Goal: Task Accomplishment & Management: Use online tool/utility

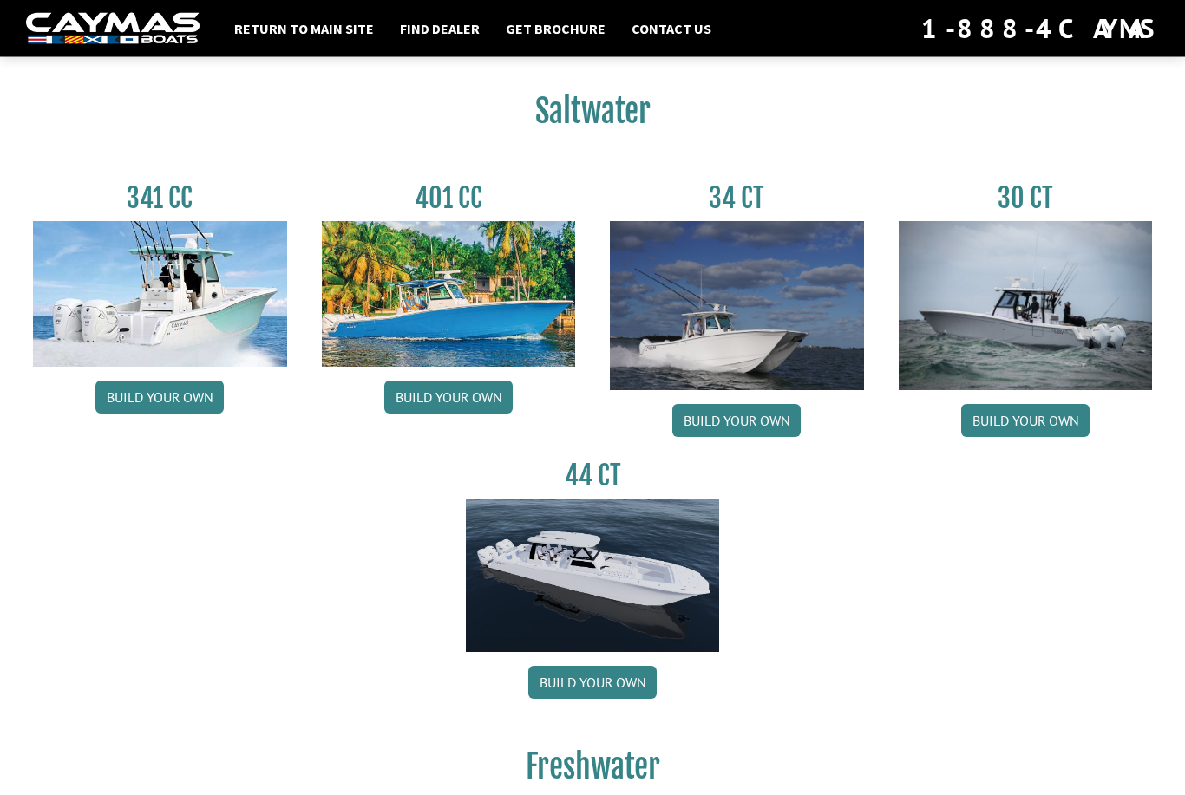
scroll to position [745, 0]
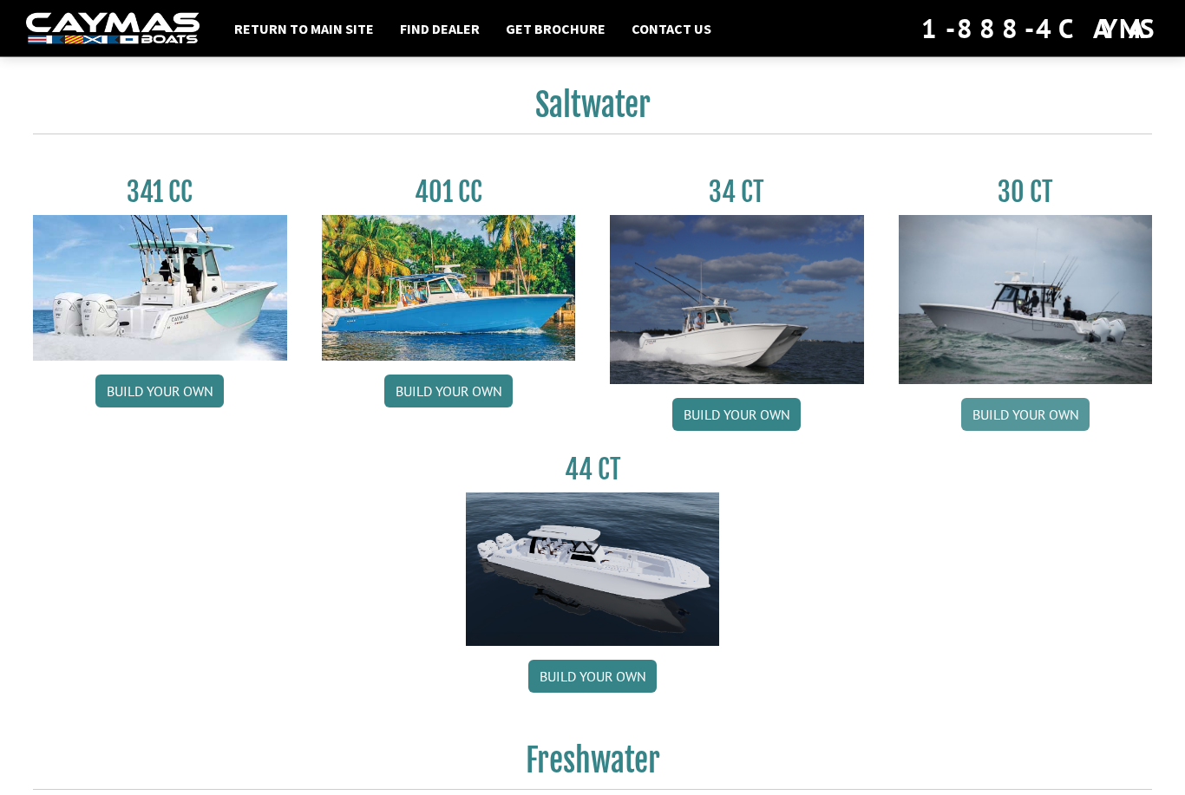
click at [1005, 425] on link "Build your own" at bounding box center [1025, 415] width 128 height 33
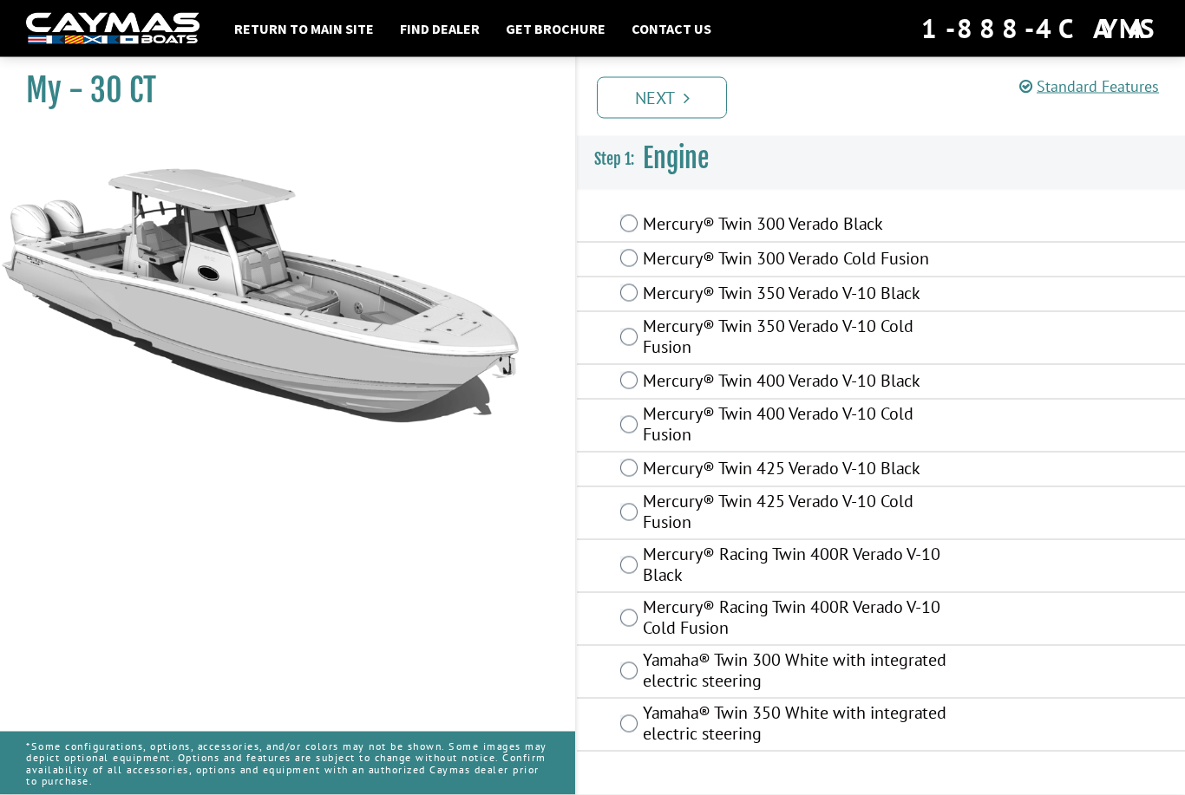
scroll to position [56, 0]
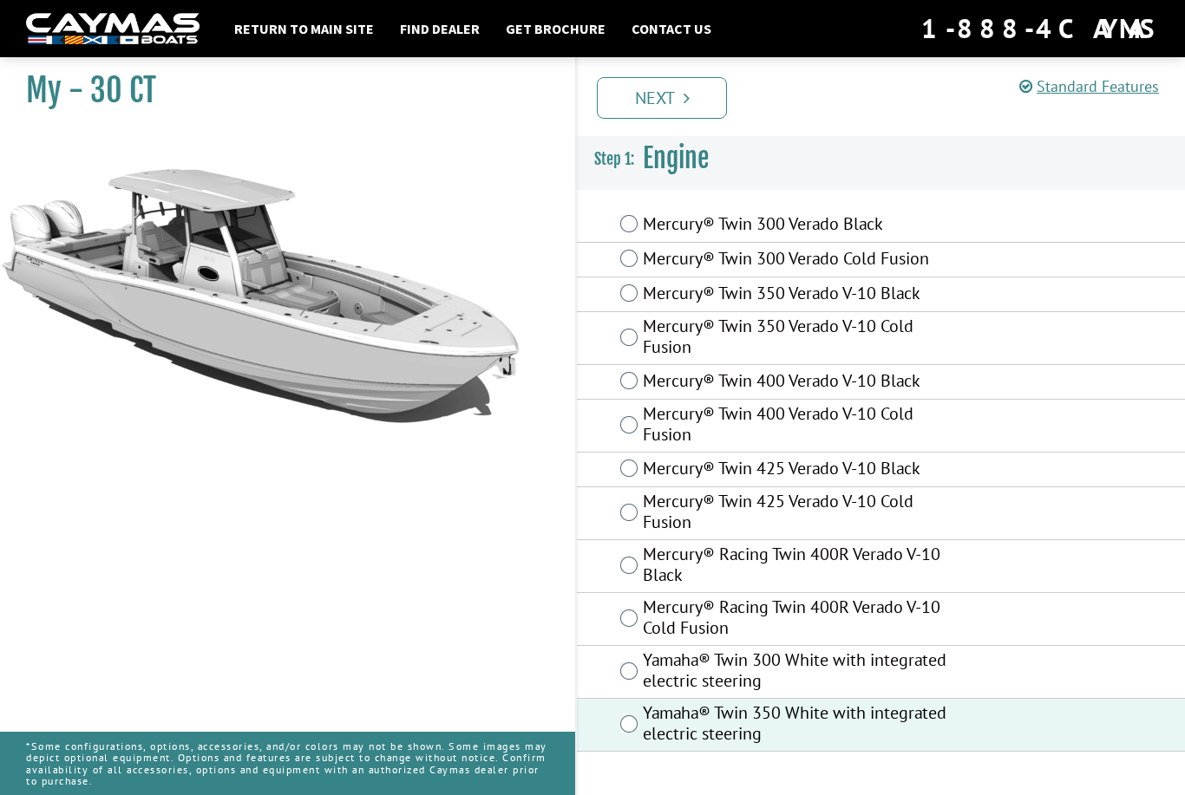
click at [669, 96] on link "Next" at bounding box center [662, 98] width 130 height 42
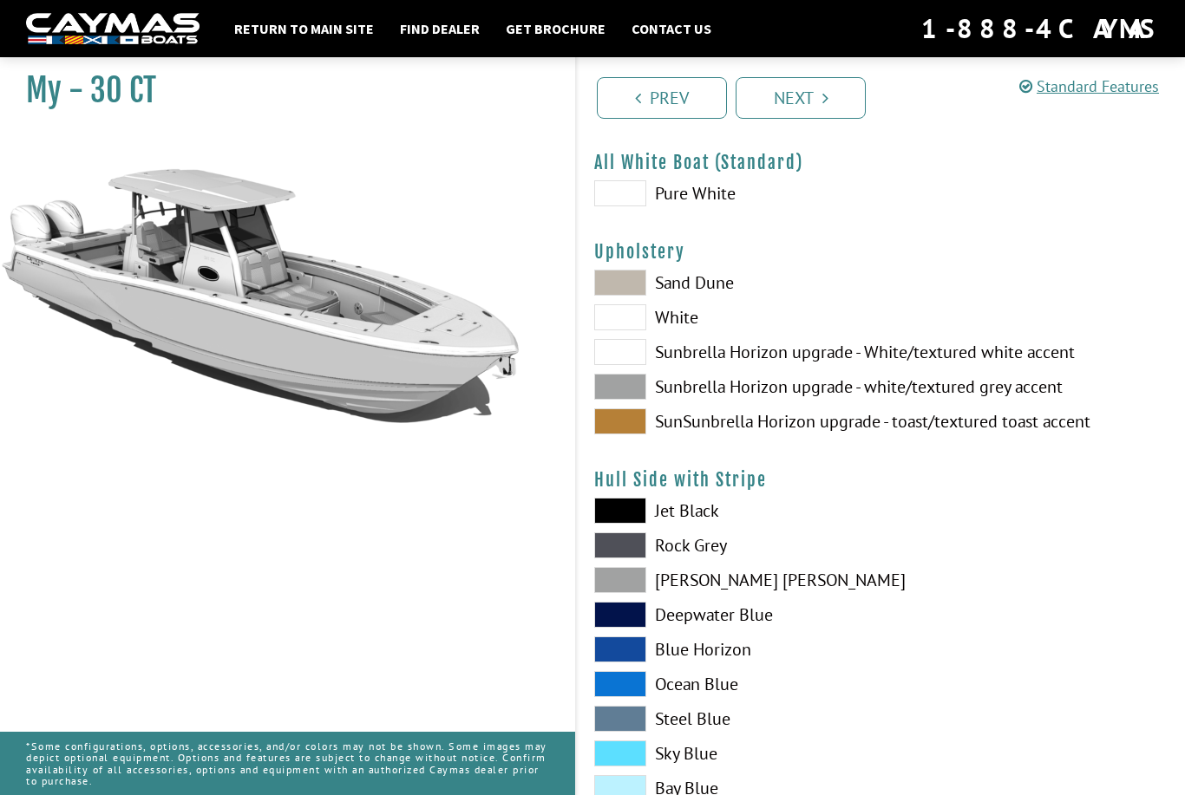
scroll to position [54, 0]
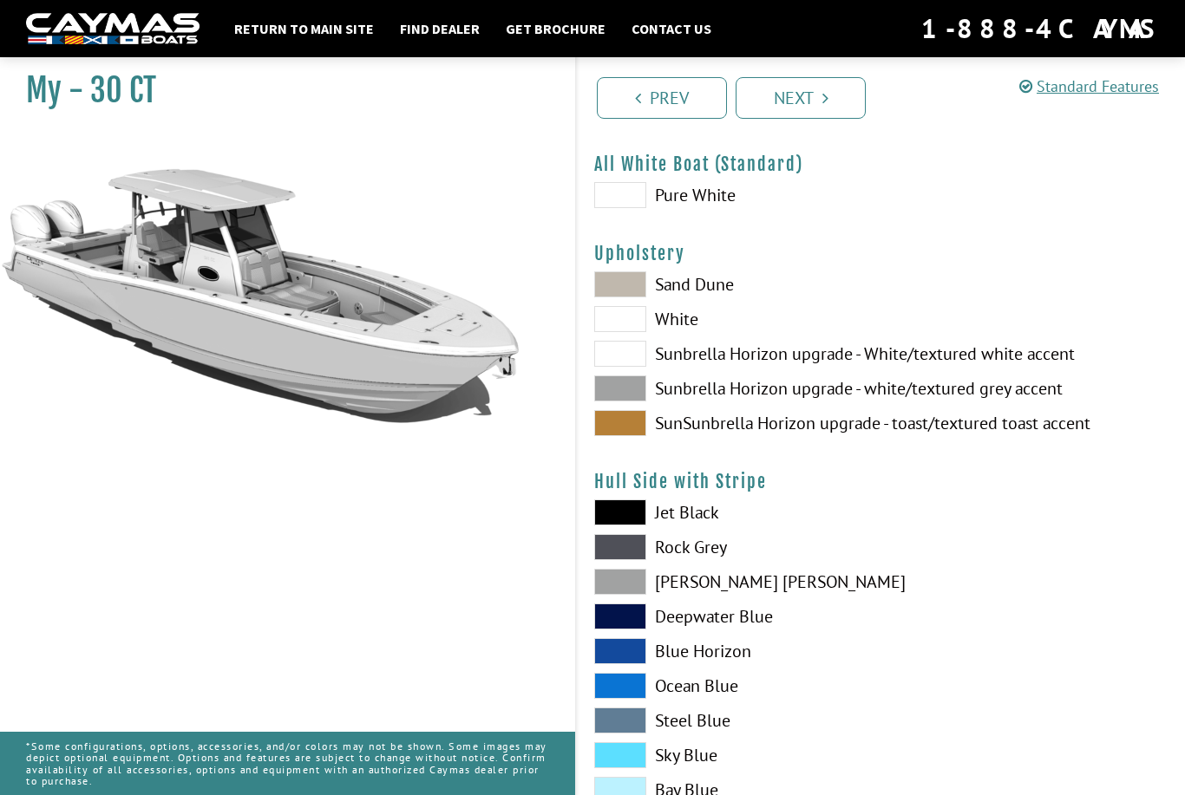
click at [630, 397] on span at bounding box center [620, 389] width 52 height 26
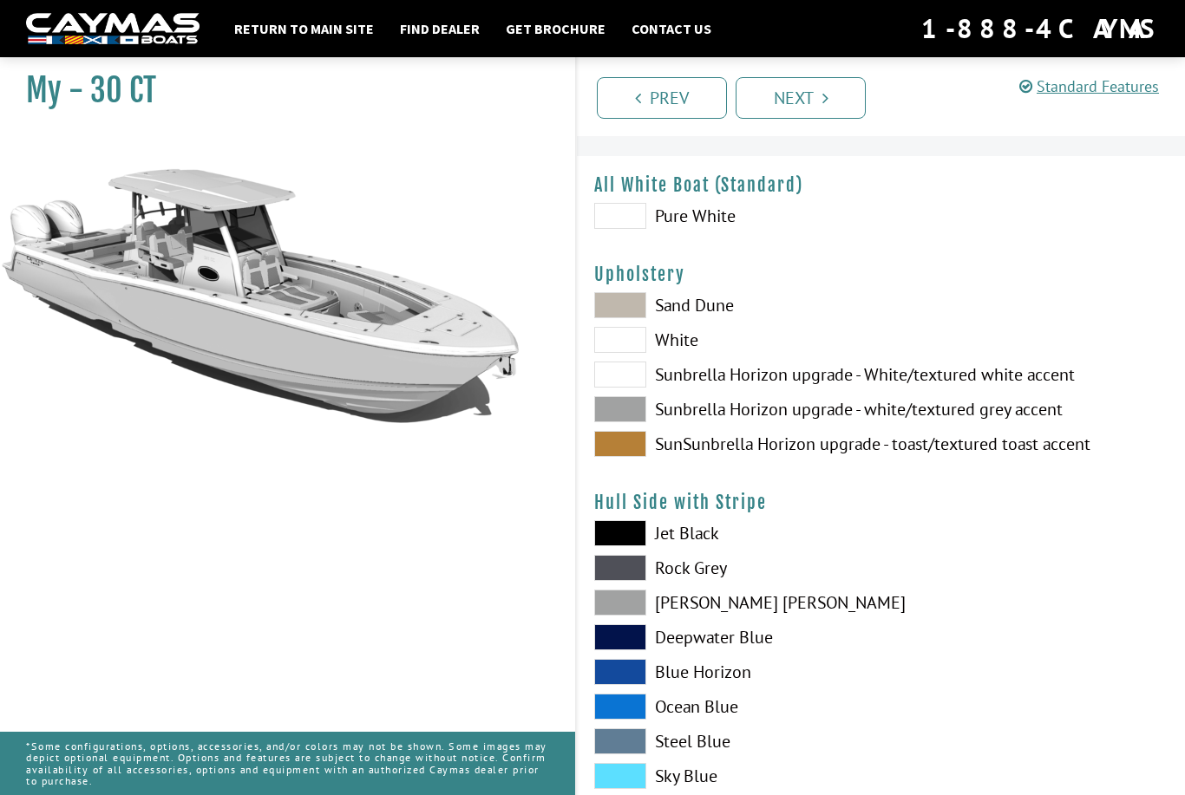
scroll to position [31, 0]
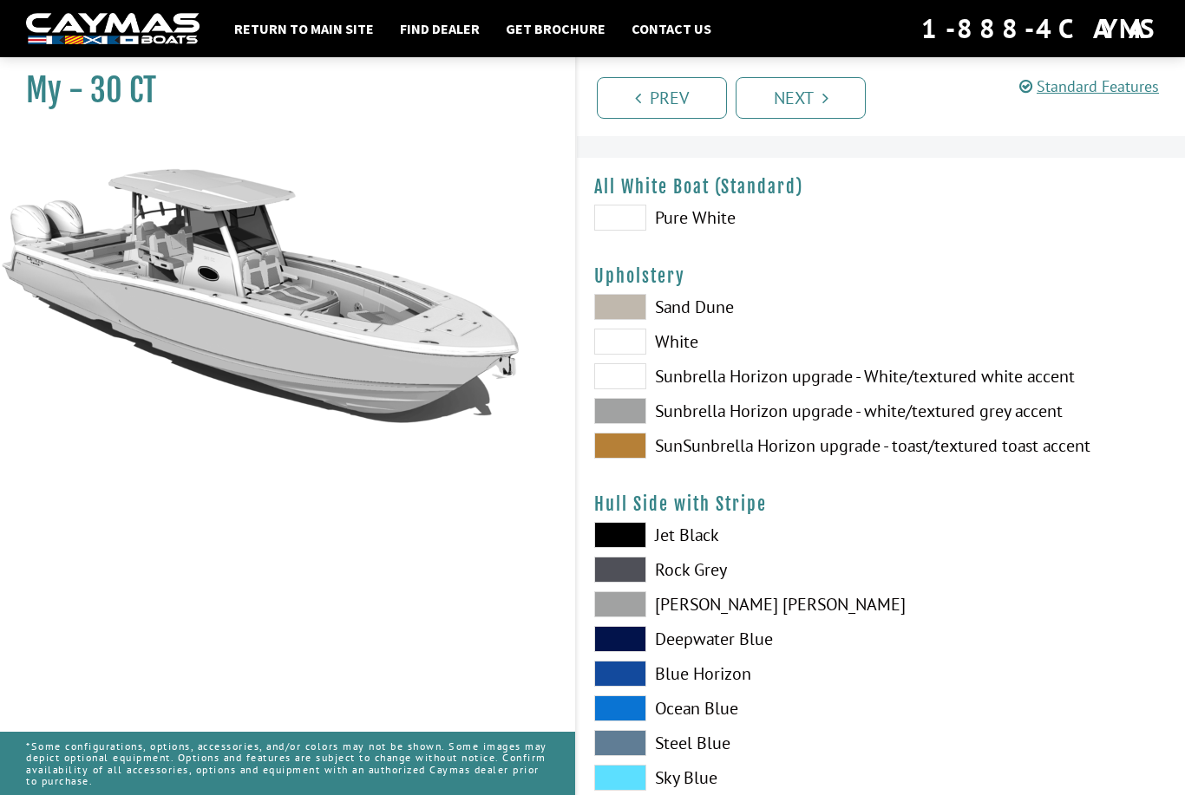
click at [617, 317] on span at bounding box center [620, 307] width 52 height 26
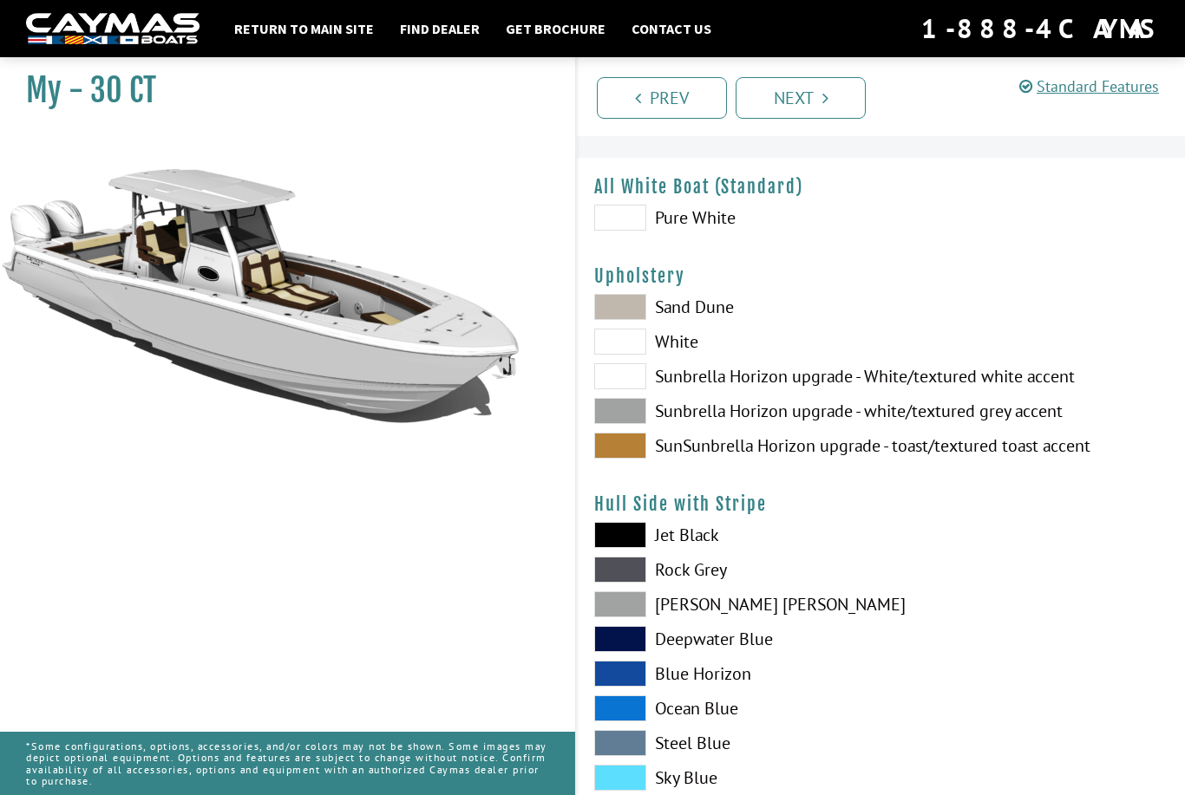
click at [615, 439] on span at bounding box center [620, 446] width 52 height 26
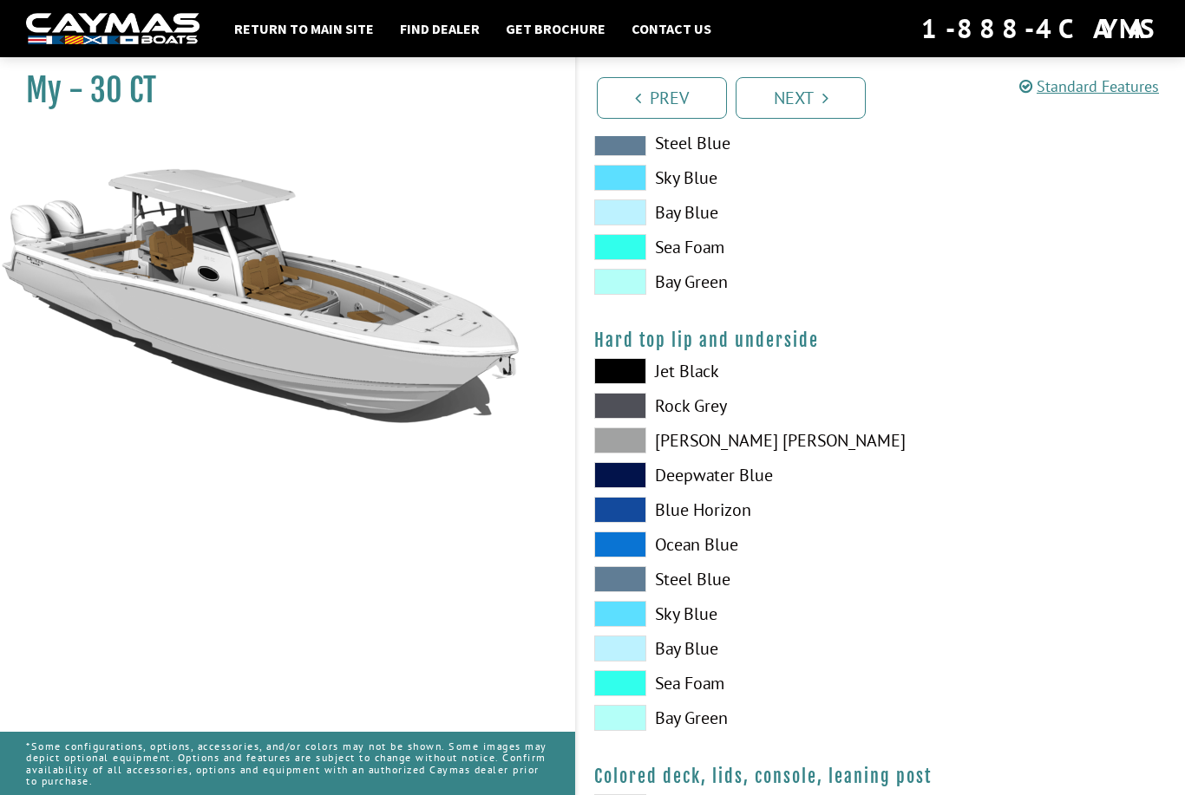
scroll to position [1522, 0]
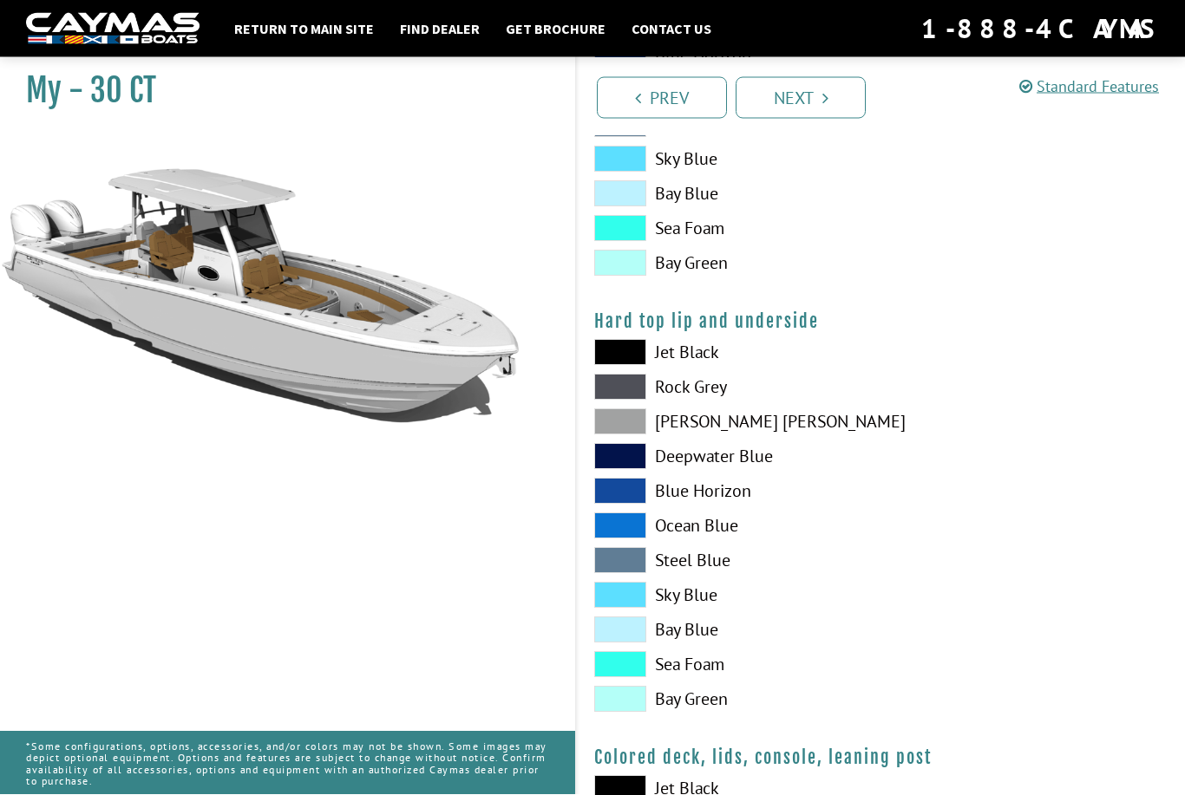
click at [631, 359] on span at bounding box center [620, 353] width 52 height 26
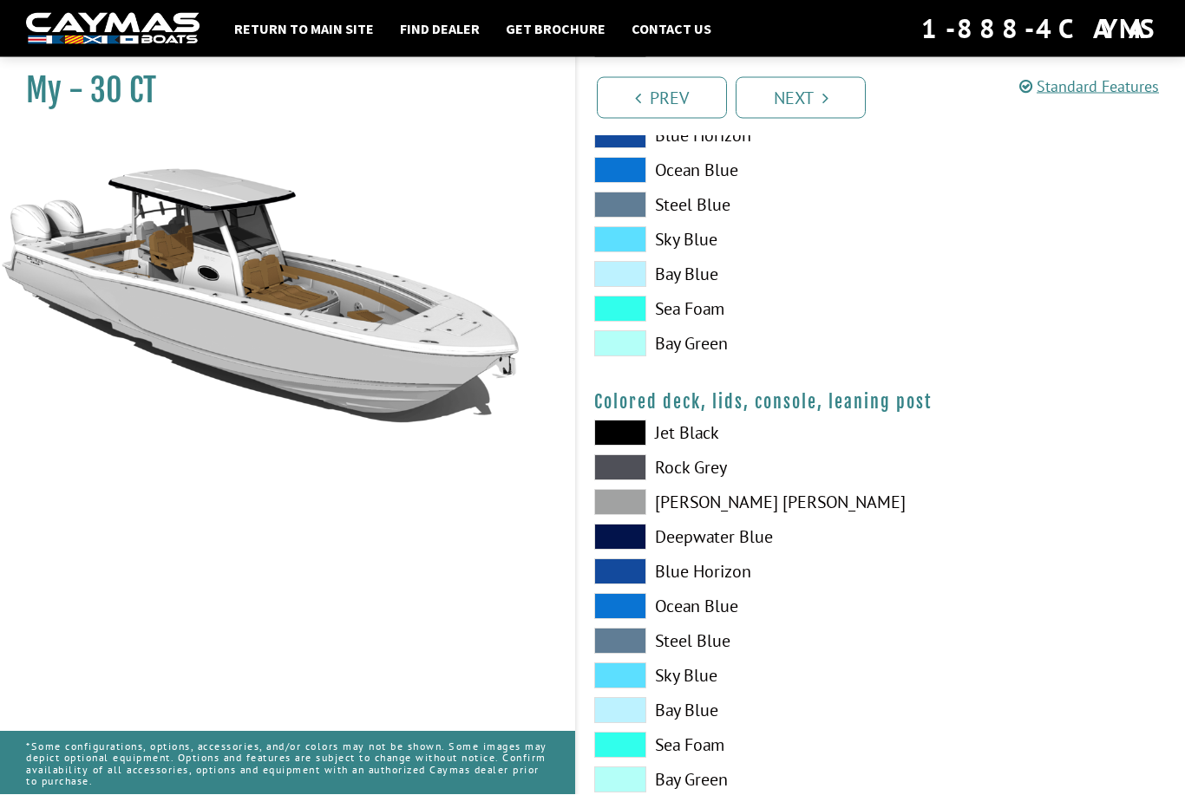
scroll to position [1879, 0]
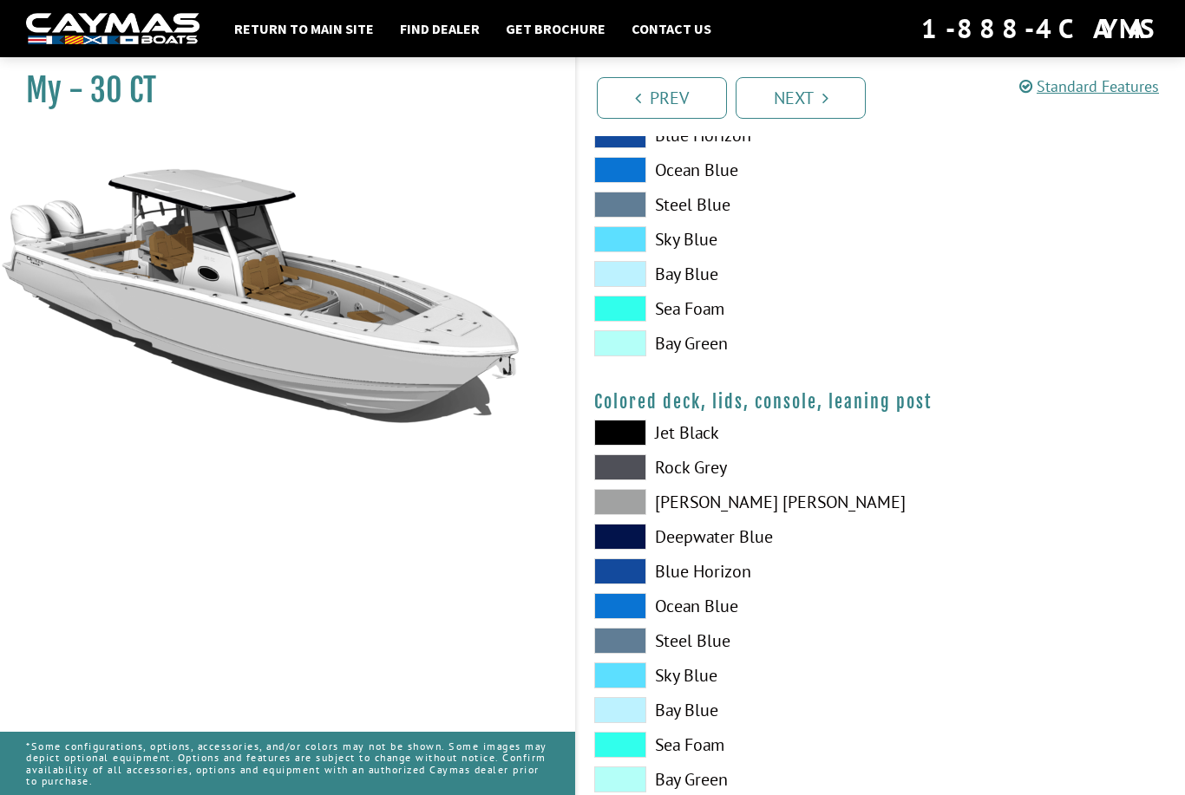
click at [618, 509] on span at bounding box center [620, 502] width 52 height 26
drag, startPoint x: 400, startPoint y: 317, endPoint x: 422, endPoint y: 397, distance: 83.8
click at [422, 397] on img at bounding box center [260, 392] width 520 height 520
click at [633, 515] on span at bounding box center [620, 502] width 52 height 26
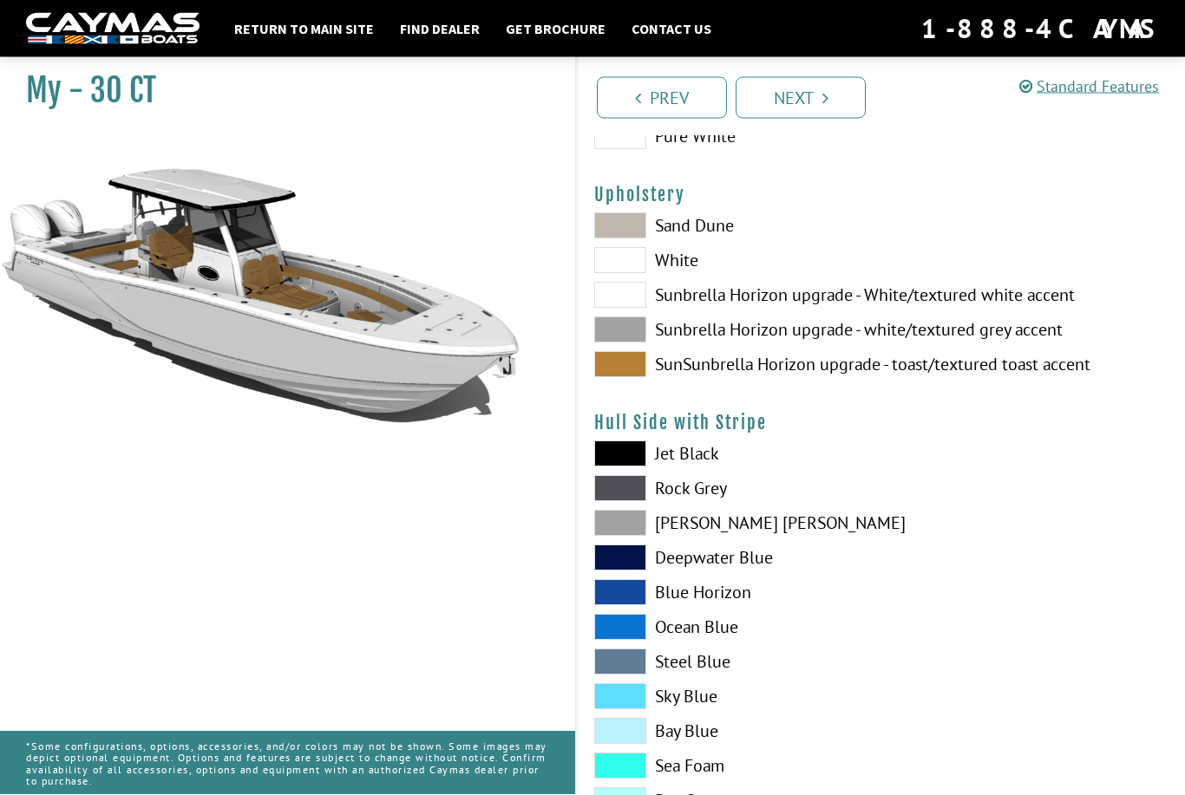
scroll to position [0, 0]
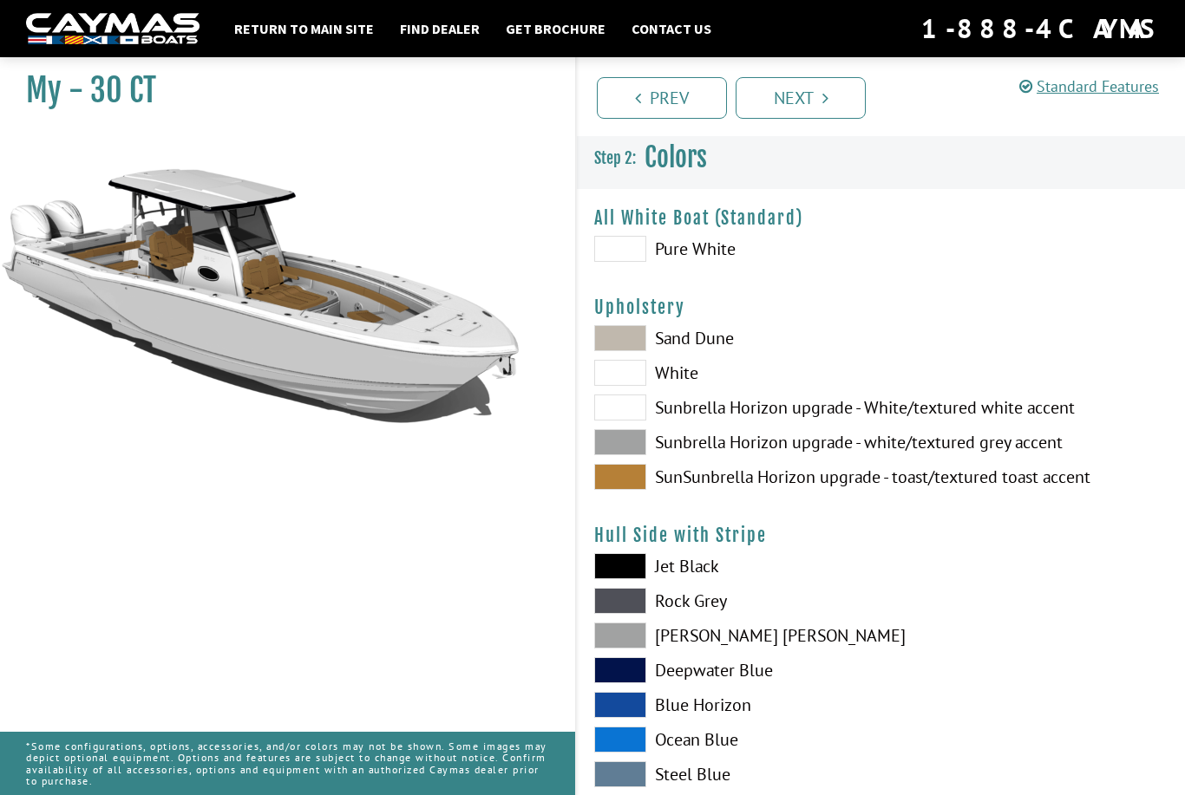
click at [631, 259] on span at bounding box center [620, 249] width 52 height 26
click at [799, 109] on link "Next" at bounding box center [801, 98] width 130 height 42
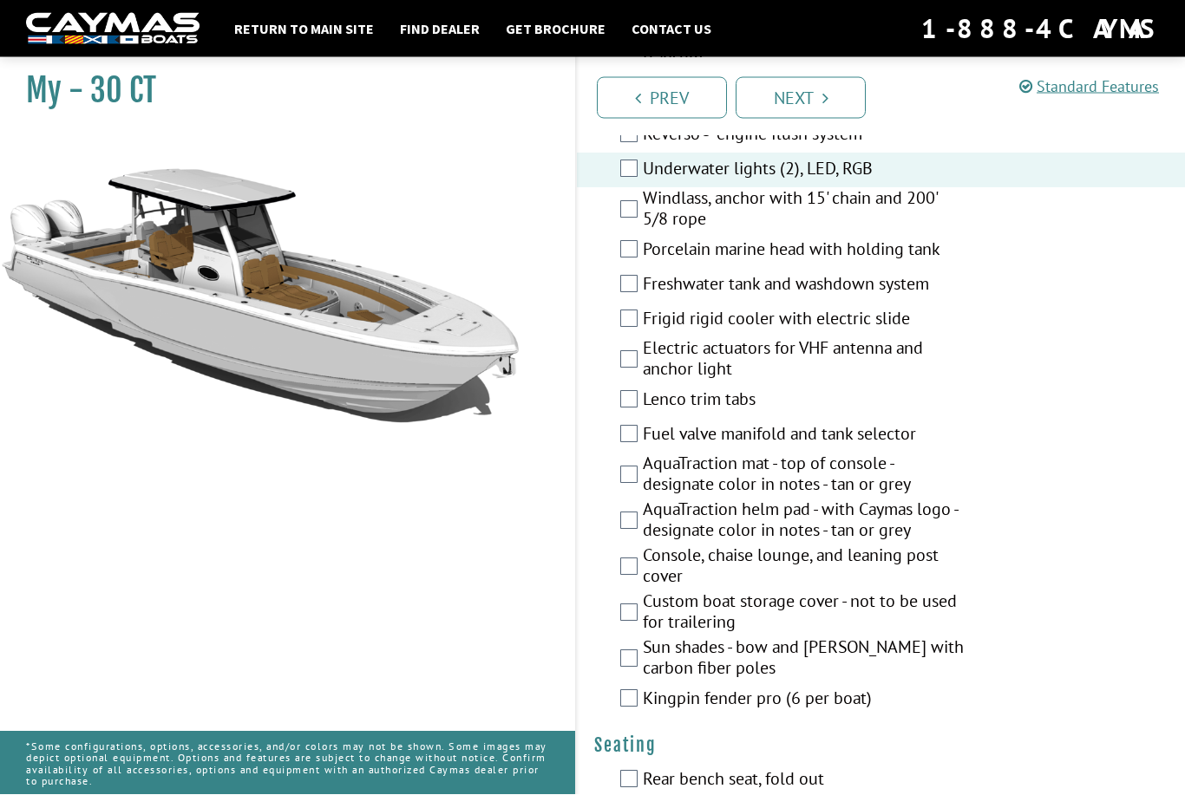
scroll to position [1367, 0]
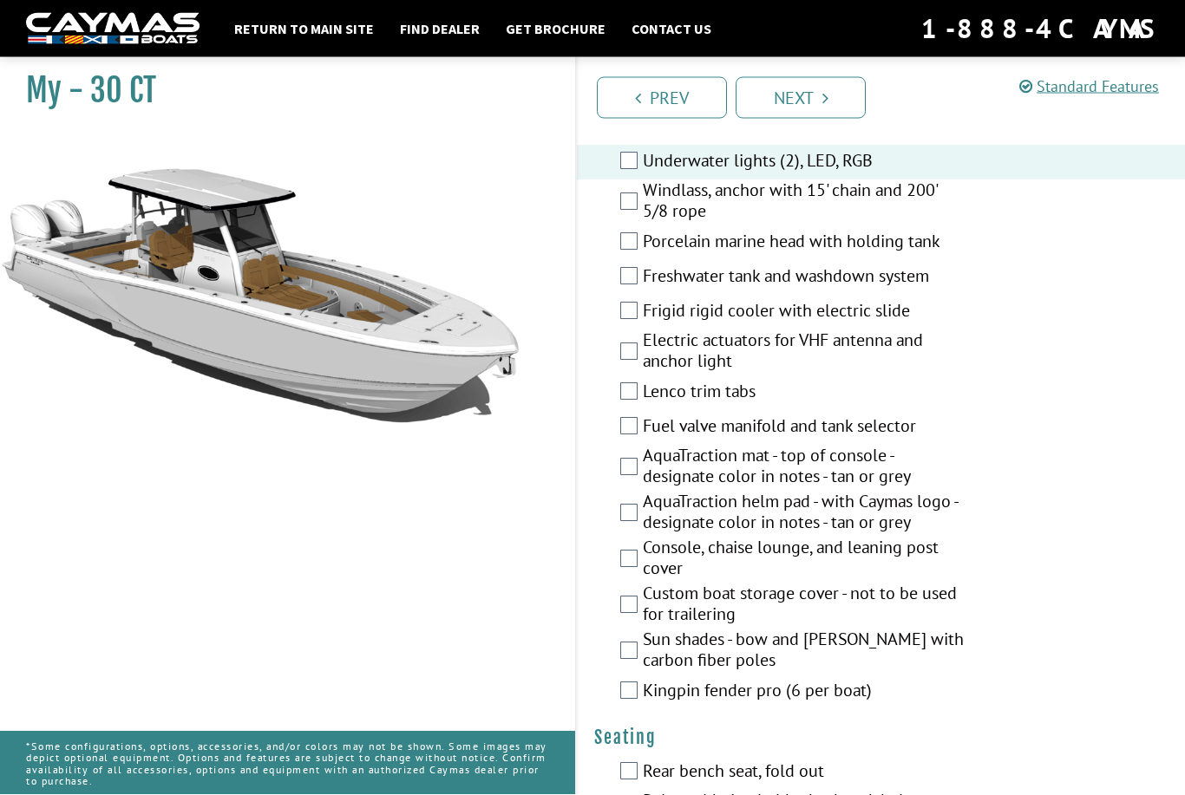
click at [634, 291] on div "Freshwater tank and washdown system" at bounding box center [881, 278] width 608 height 35
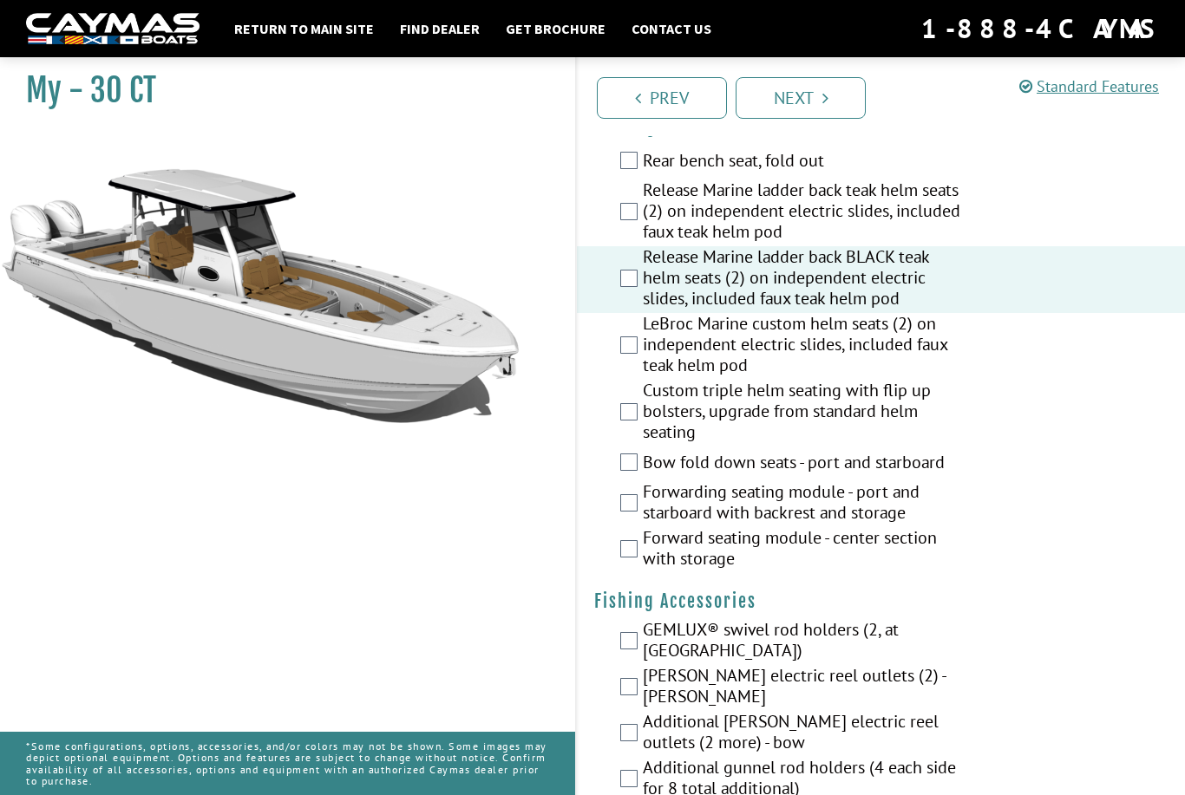
scroll to position [1978, 0]
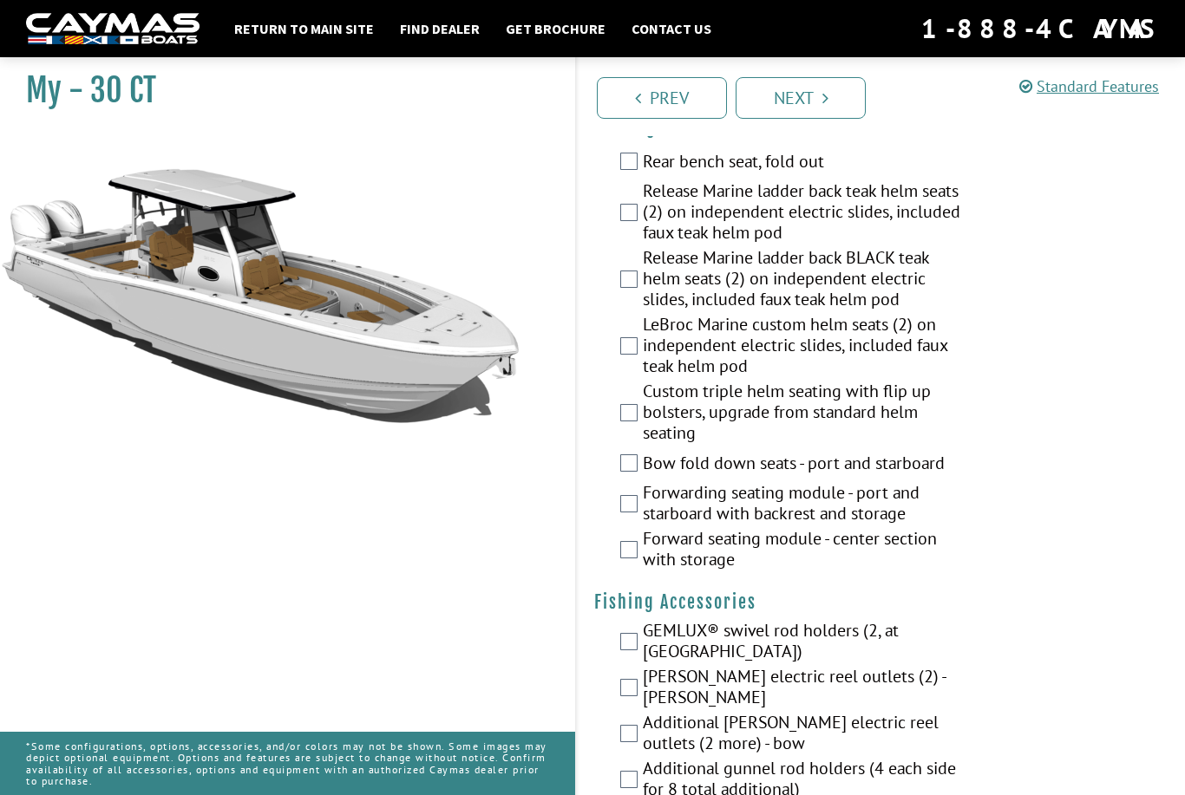
click at [628, 363] on div "LeBroc Marine custom helm seats (2) on independent electric slides, included fa…" at bounding box center [881, 347] width 608 height 67
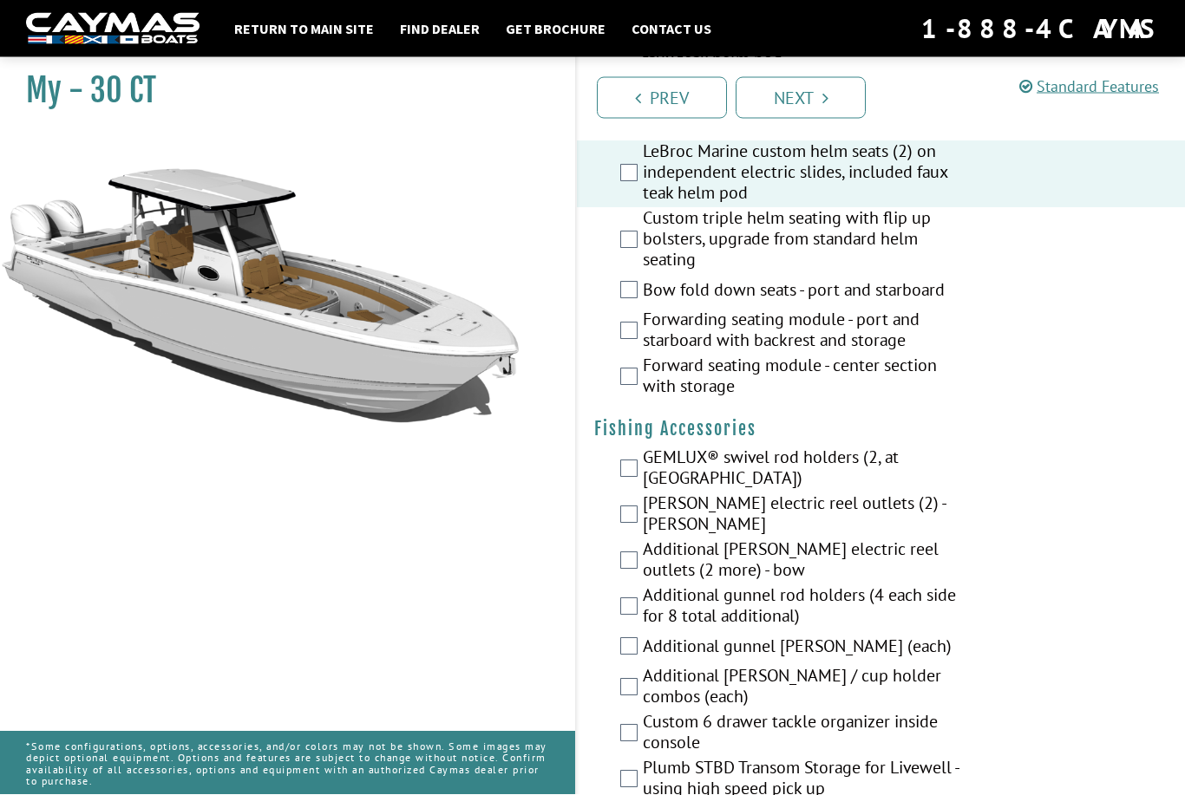
scroll to position [2151, 0]
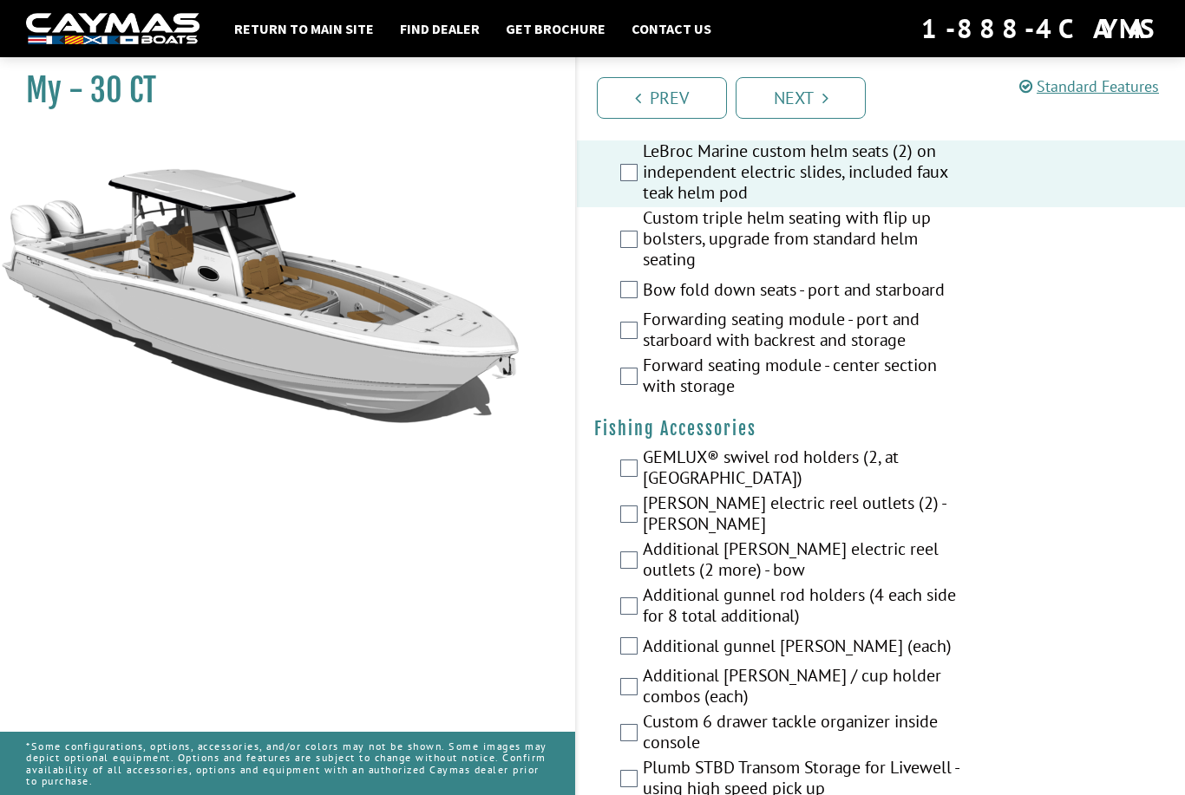
click at [632, 304] on div "Bow fold down seats - port and starboard" at bounding box center [881, 291] width 608 height 35
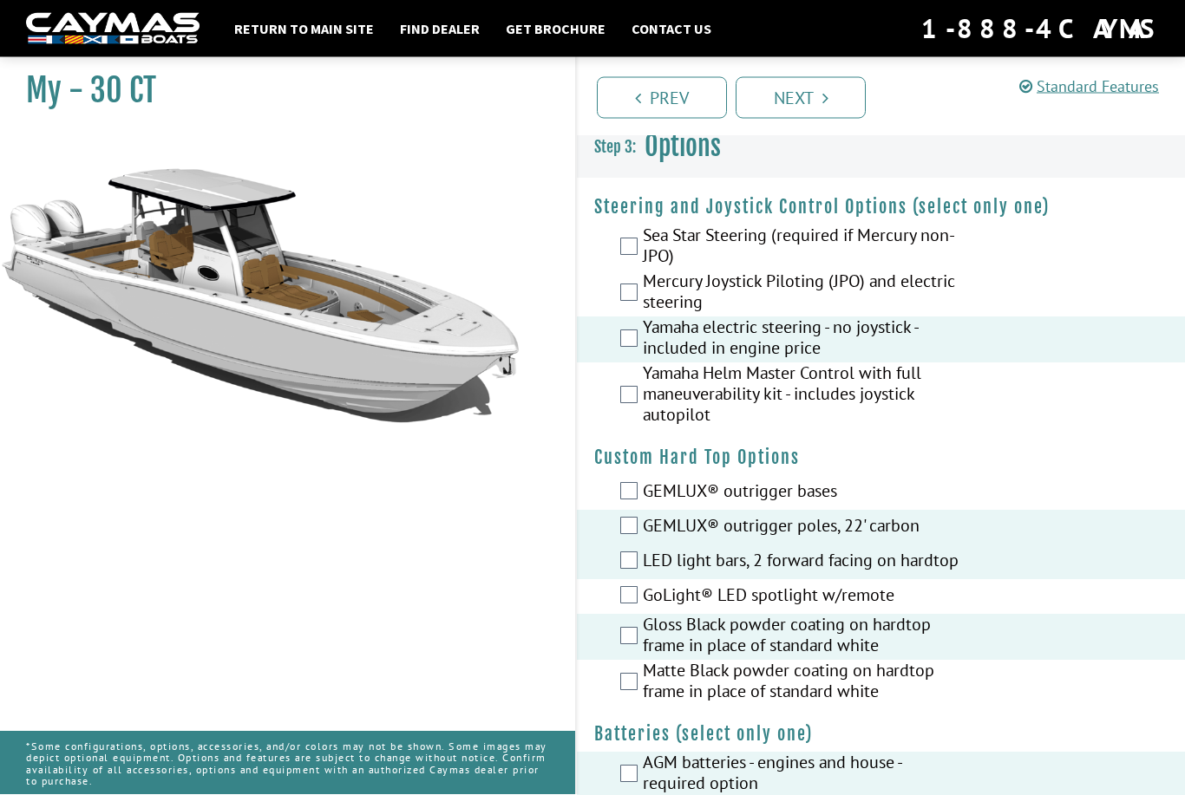
scroll to position [0, 0]
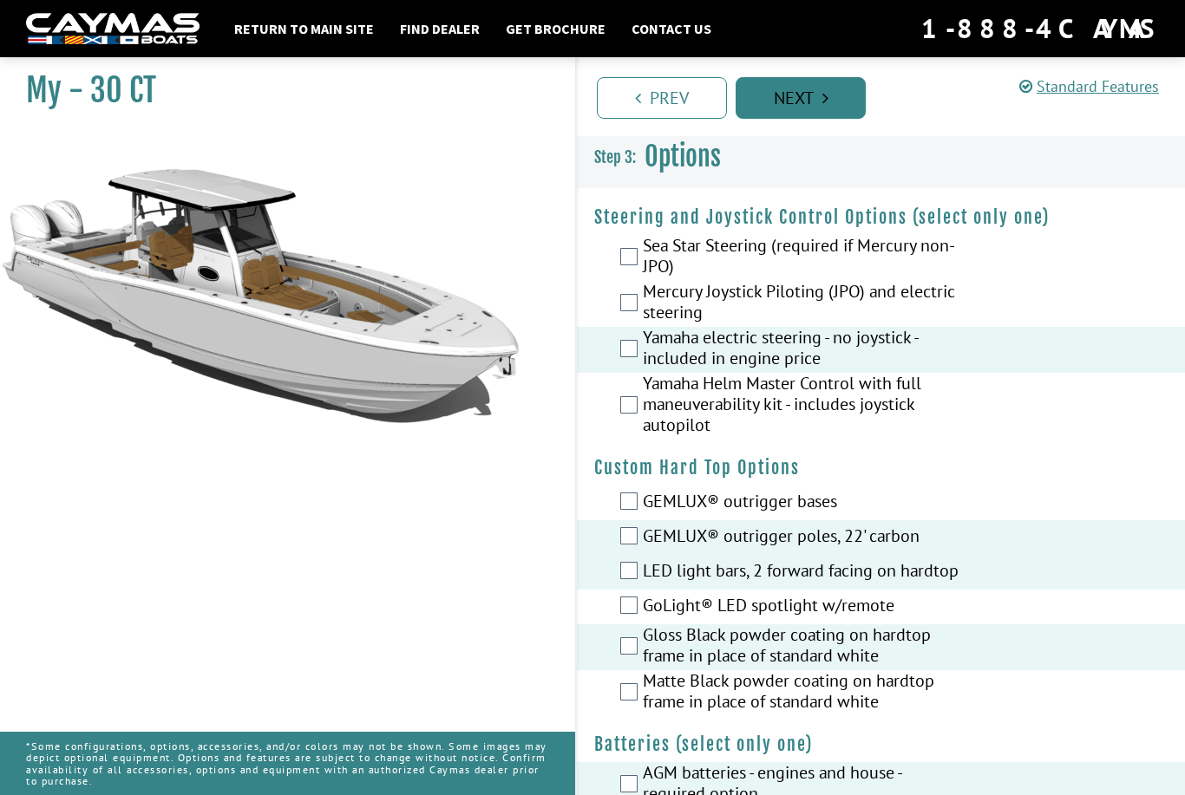
click at [816, 95] on link "Next" at bounding box center [801, 98] width 130 height 42
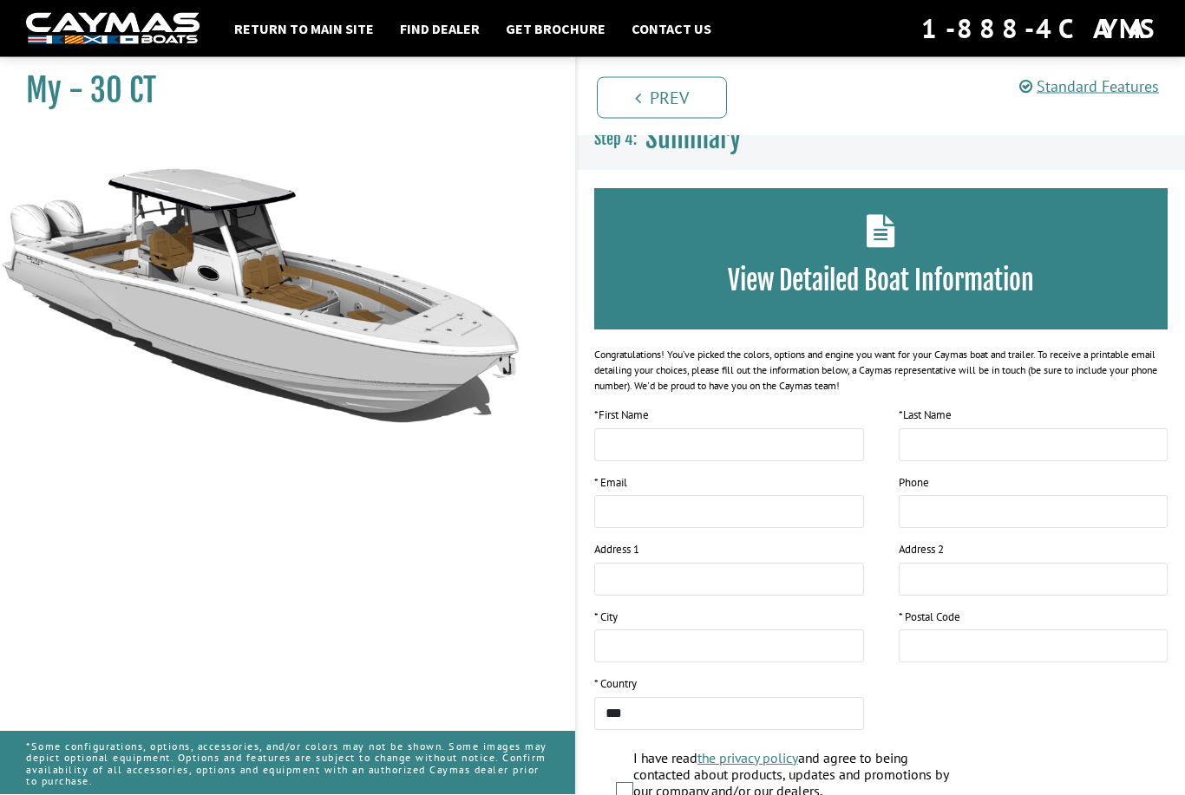
scroll to position [17, 0]
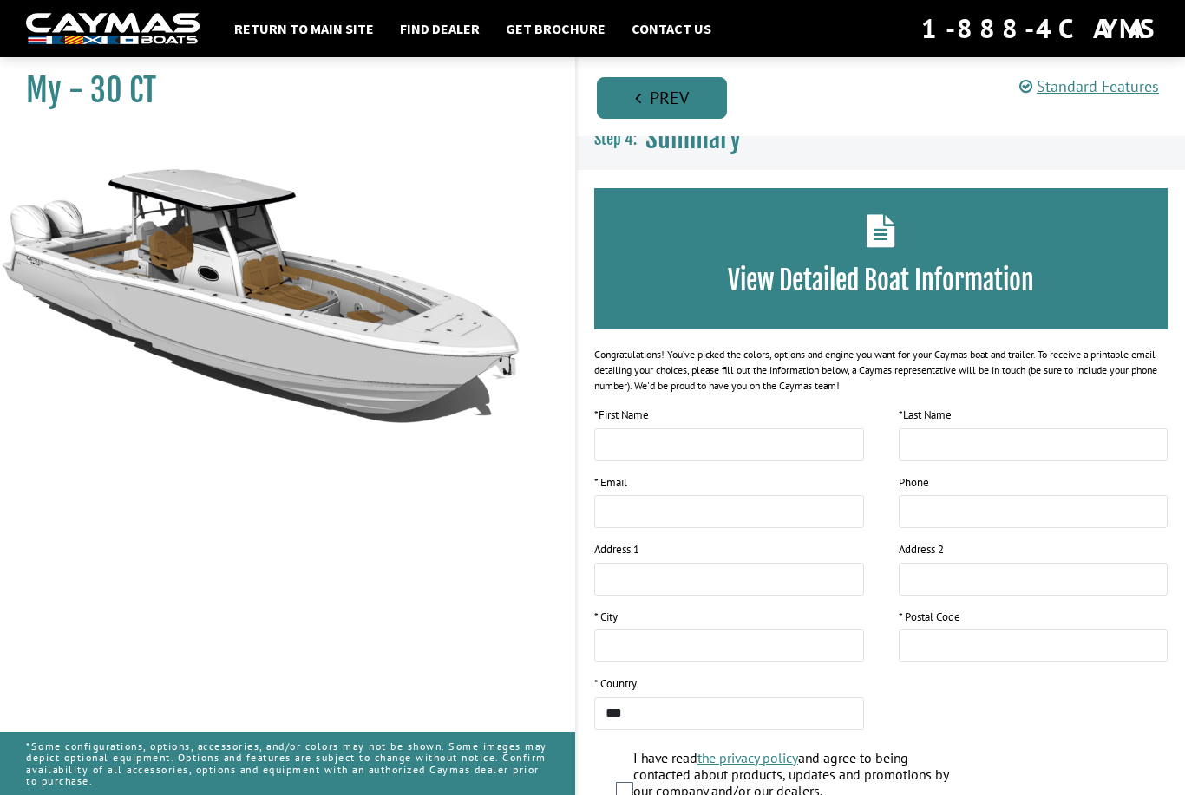
click at [661, 111] on link "Prev" at bounding box center [662, 98] width 130 height 42
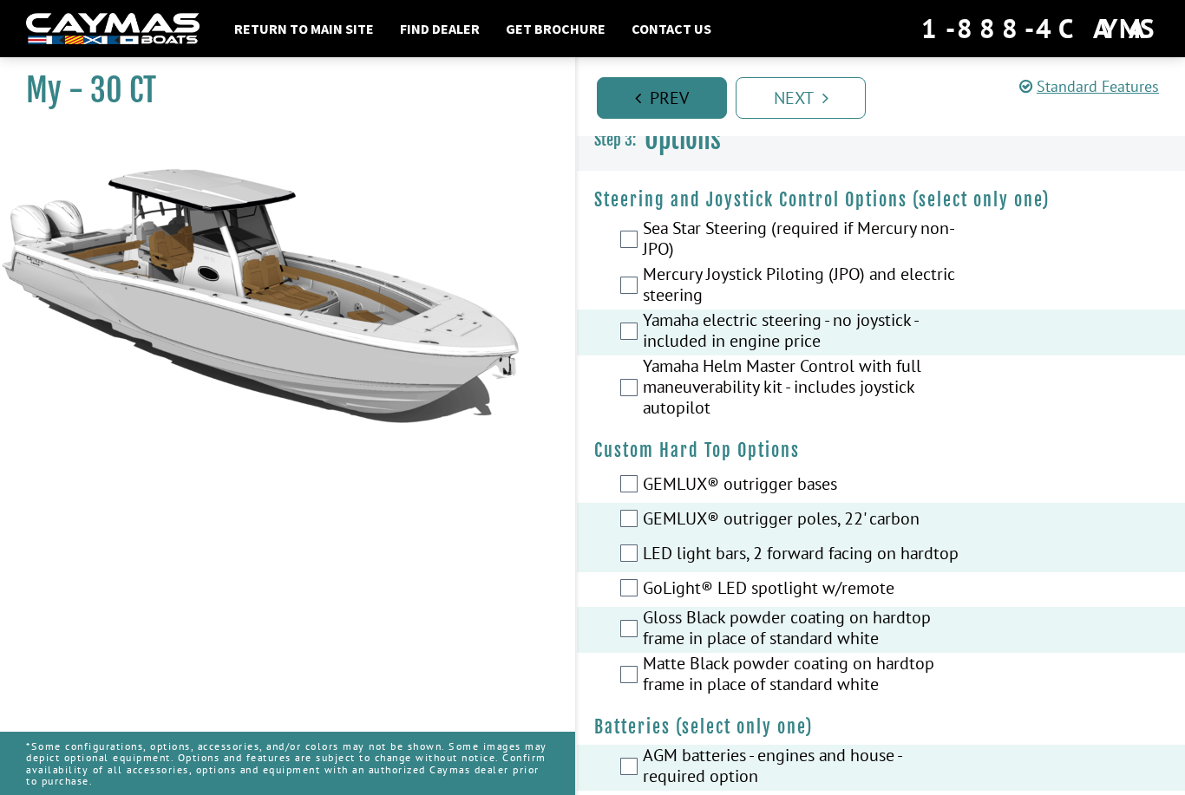
click at [661, 110] on link "Prev" at bounding box center [662, 98] width 130 height 42
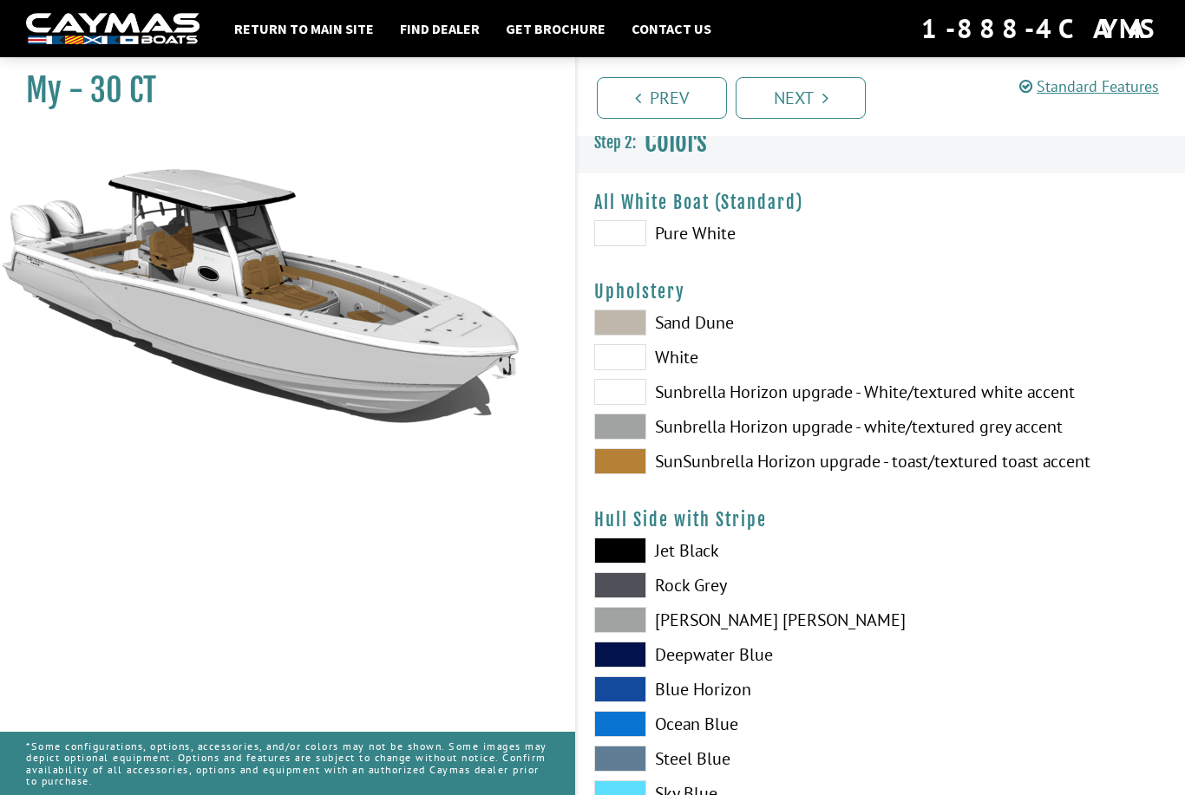
drag, startPoint x: 661, startPoint y: 110, endPoint x: 661, endPoint y: 126, distance: 15.6
click at [661, 110] on link "Prev" at bounding box center [662, 98] width 130 height 42
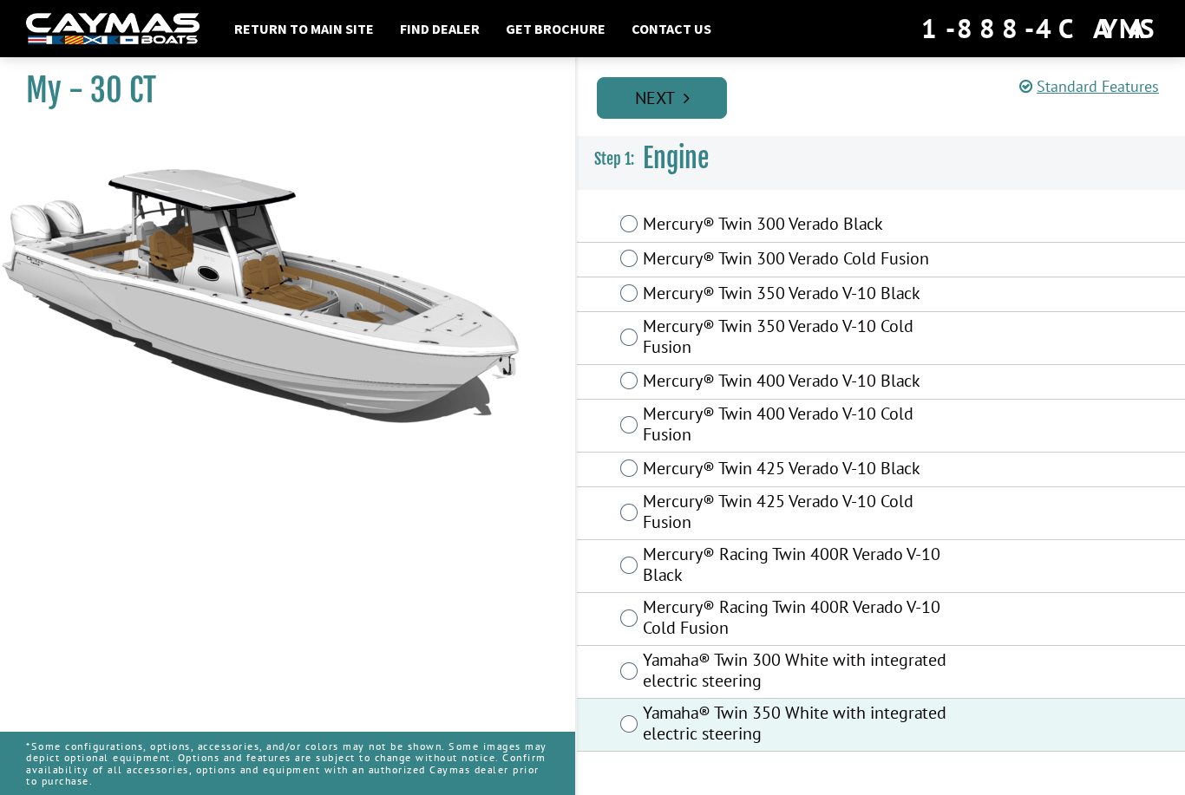
scroll to position [0, 0]
click at [661, 111] on link "Next" at bounding box center [662, 98] width 130 height 42
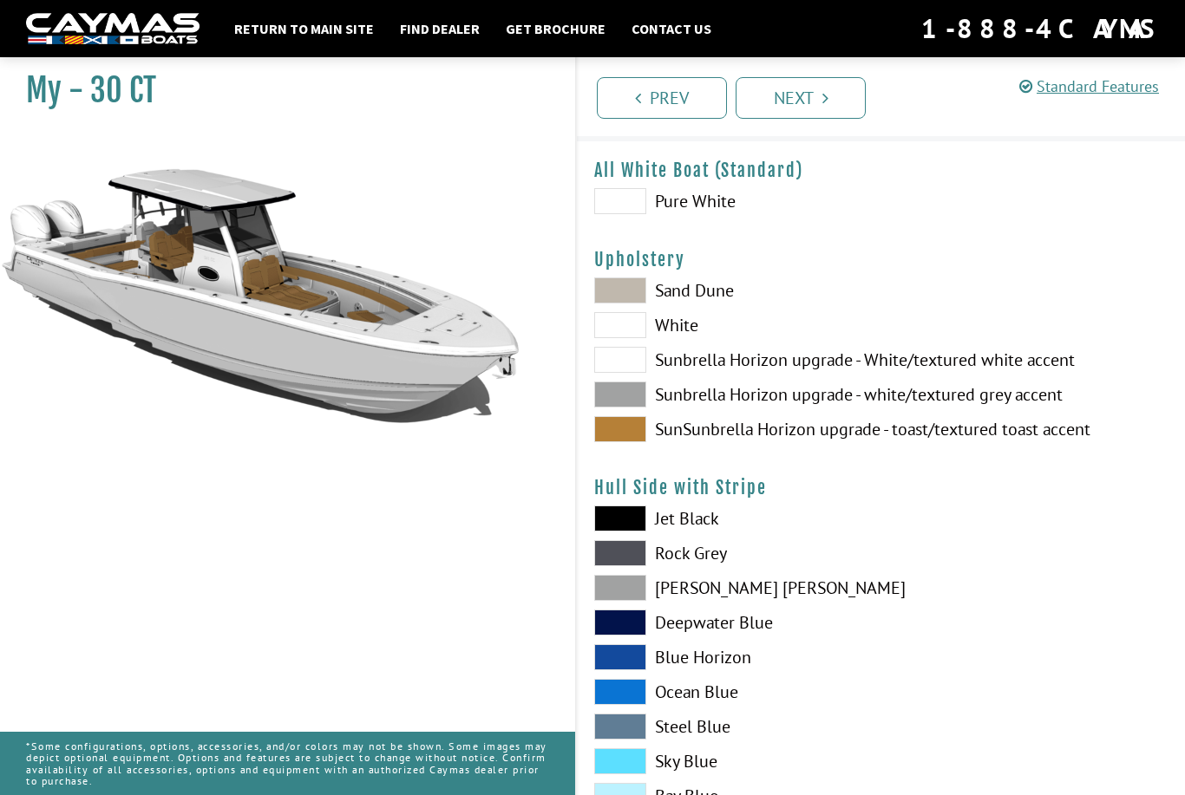
scroll to position [53, 0]
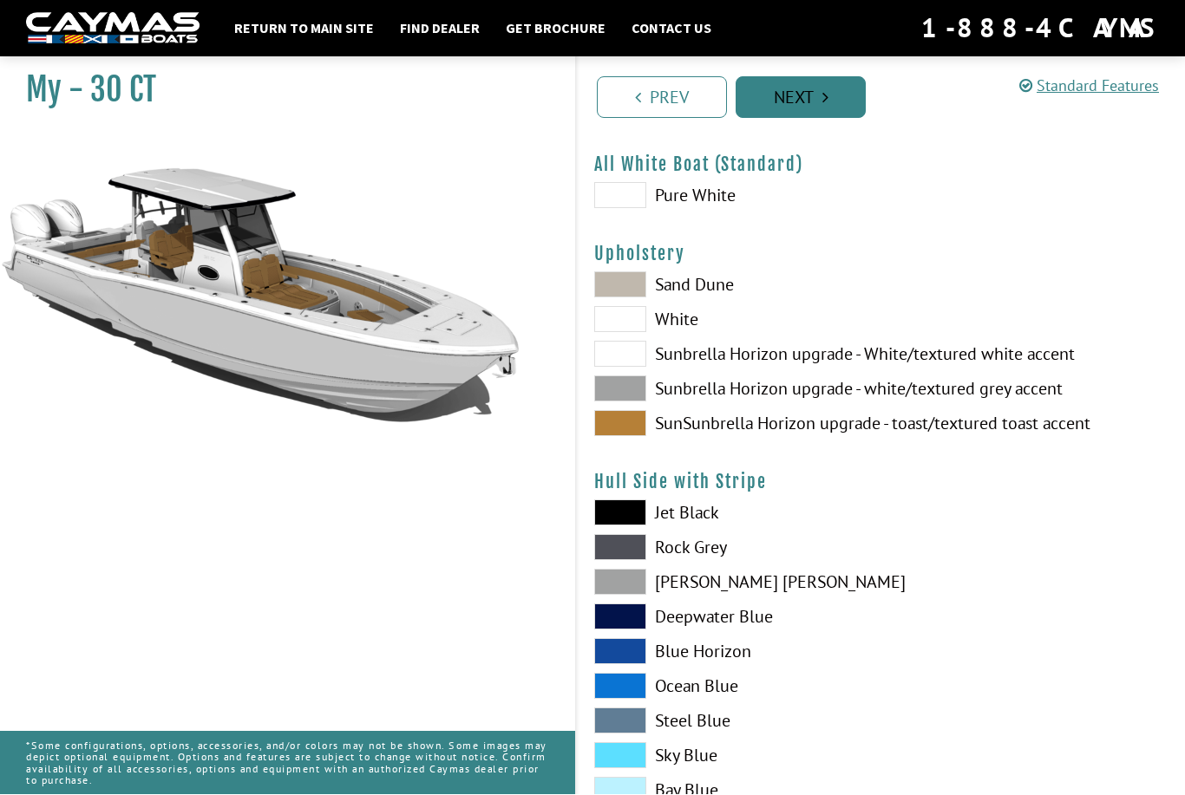
click at [790, 101] on link "Next" at bounding box center [801, 98] width 130 height 42
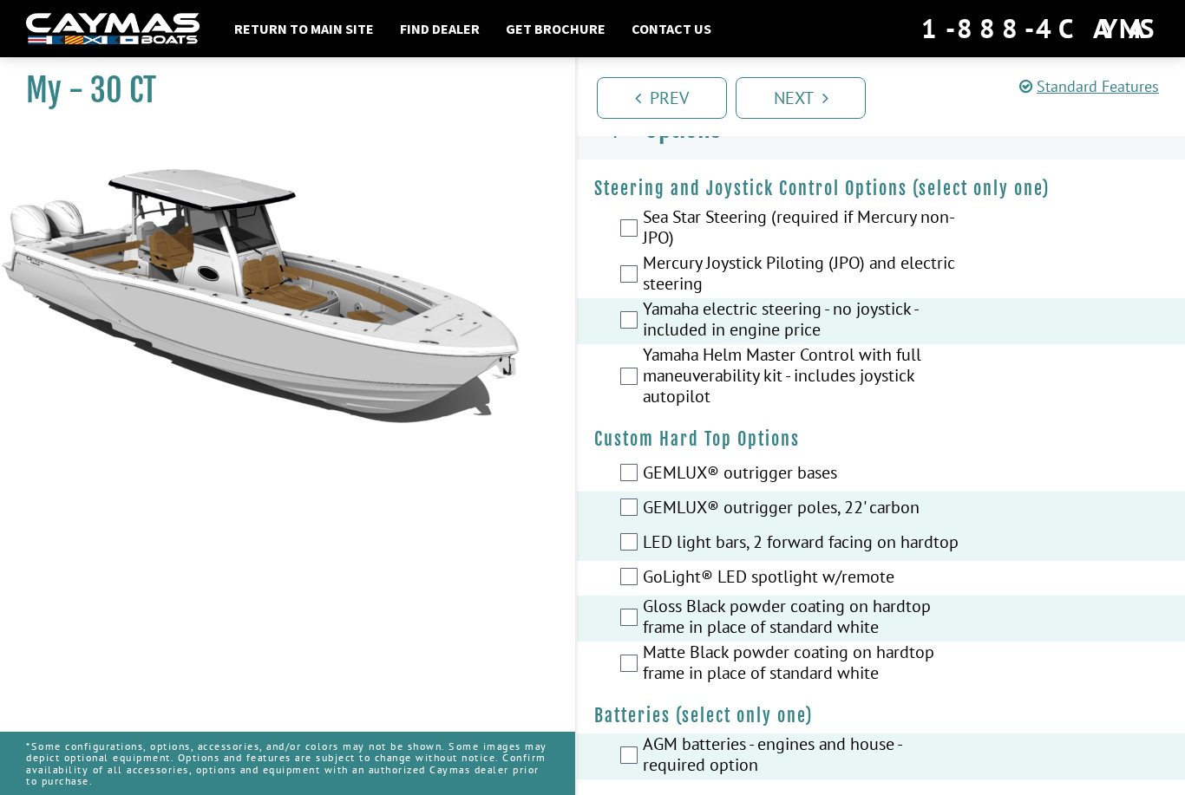
scroll to position [0, 0]
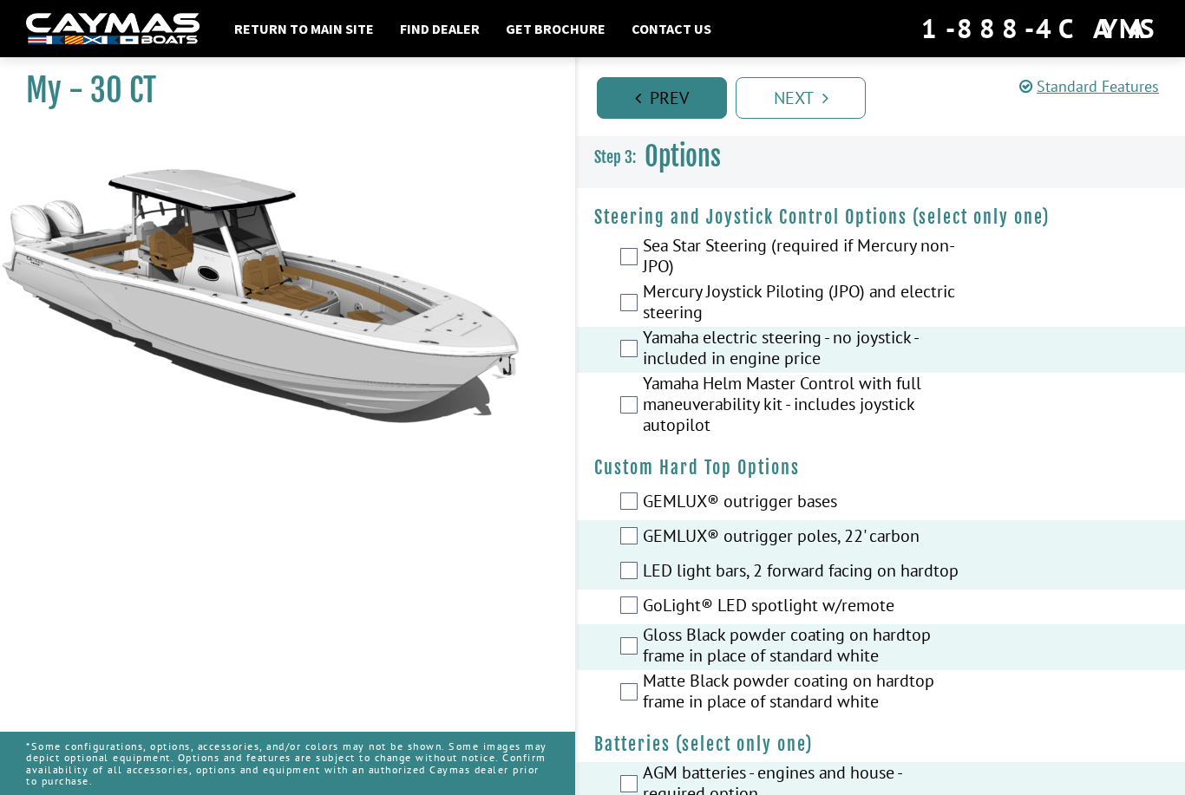
click at [680, 105] on link "Prev" at bounding box center [662, 98] width 130 height 42
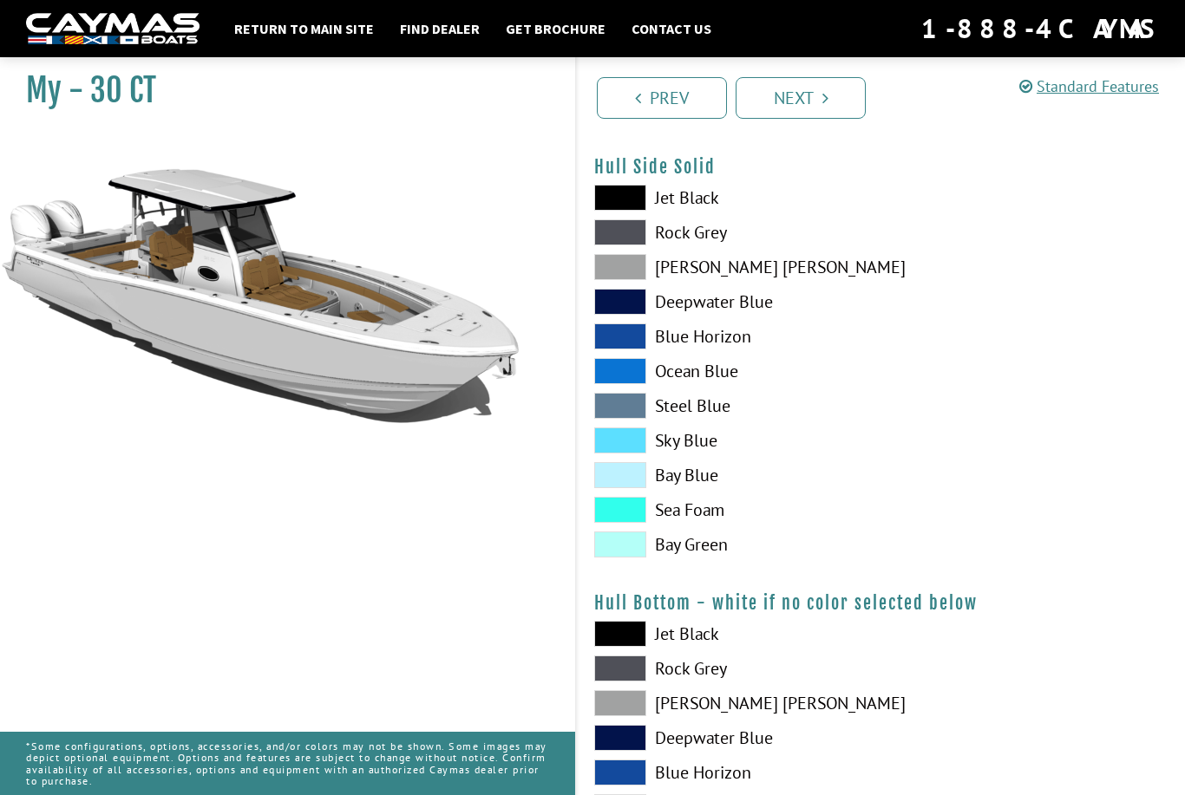
scroll to position [803, 0]
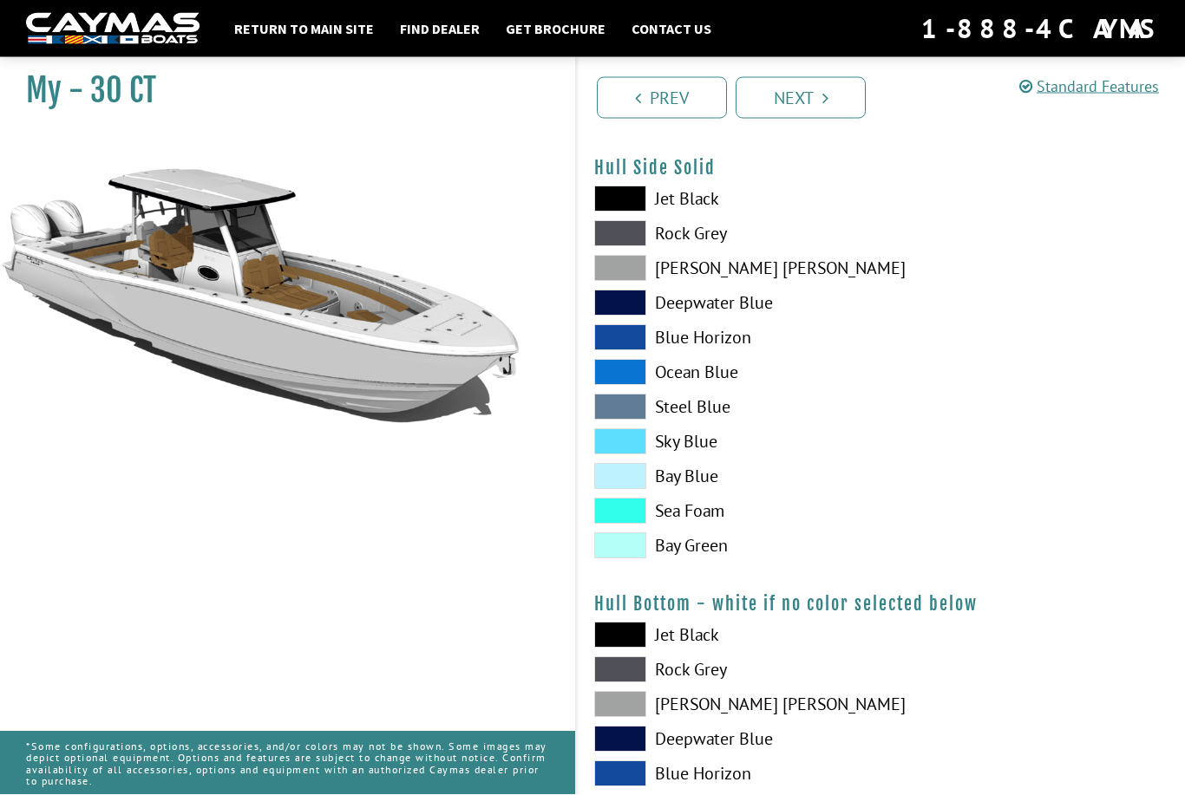
click at [618, 268] on span at bounding box center [620, 269] width 52 height 26
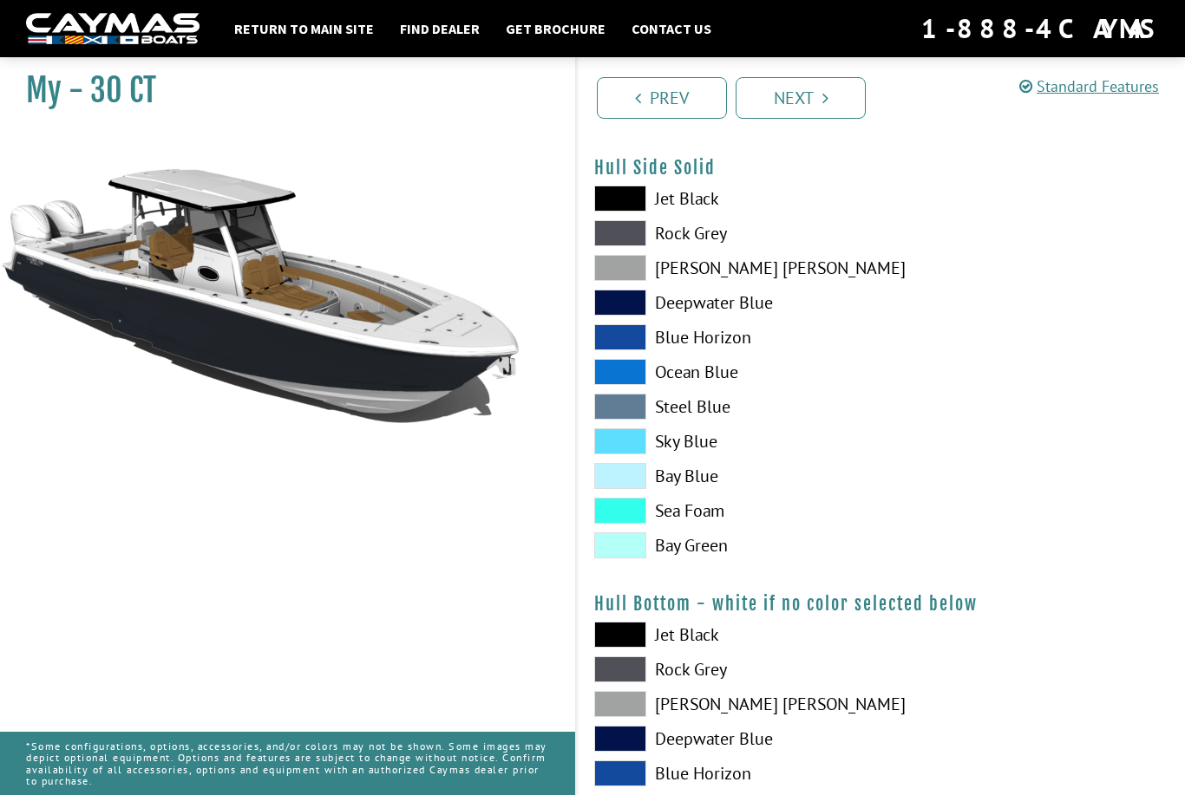
click at [625, 279] on span at bounding box center [620, 268] width 52 height 26
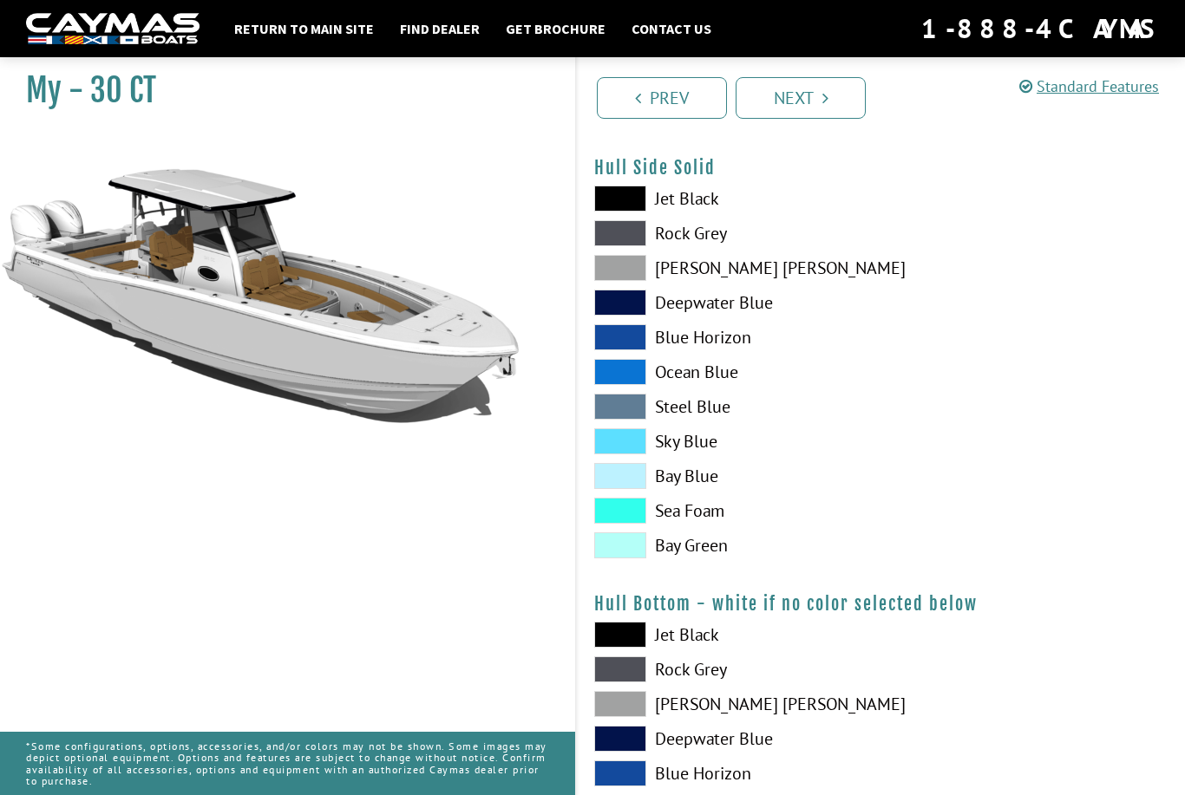
click at [625, 279] on span at bounding box center [620, 268] width 52 height 26
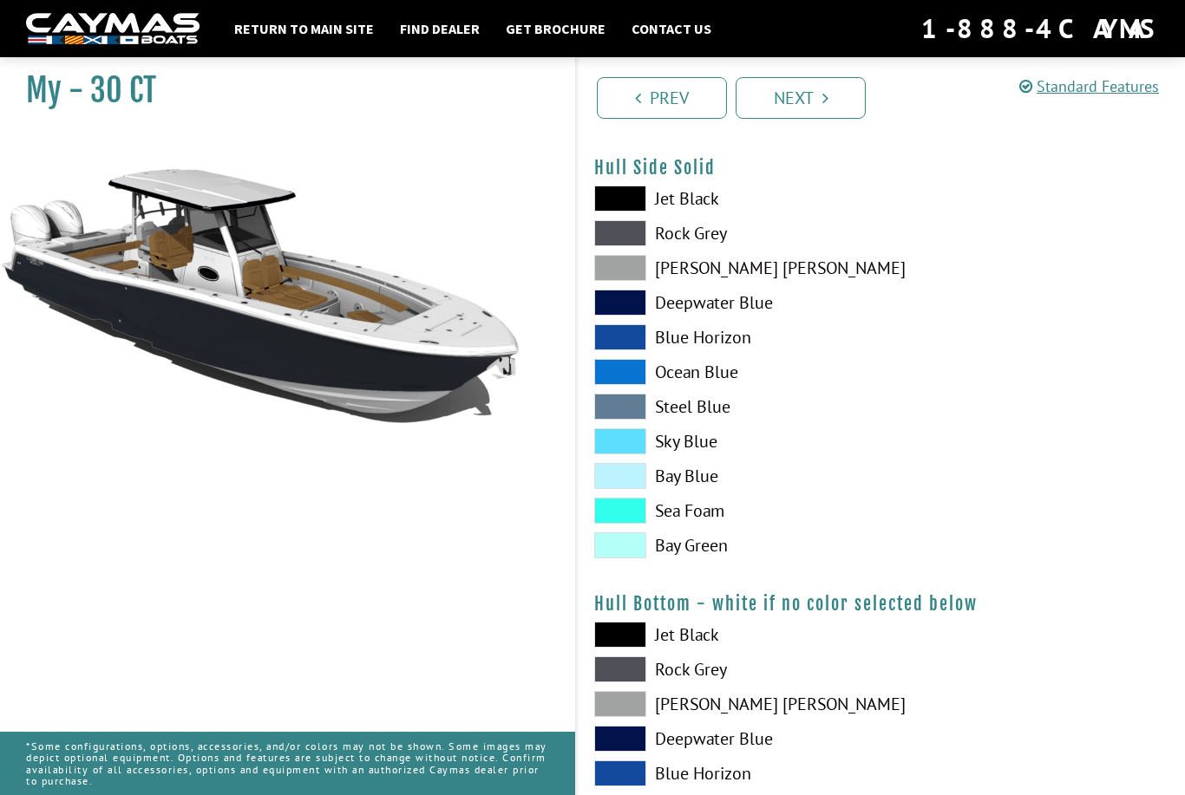
click at [625, 279] on span at bounding box center [620, 268] width 52 height 26
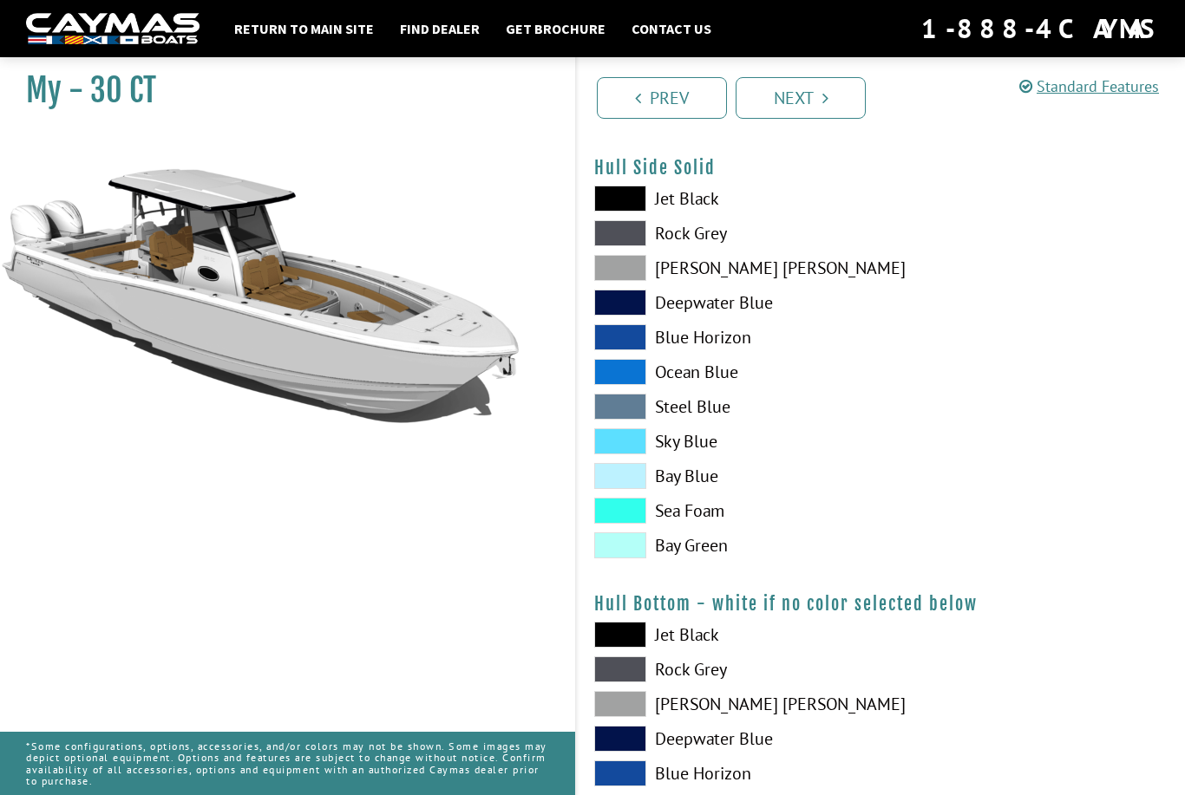
click at [629, 234] on span at bounding box center [620, 233] width 52 height 26
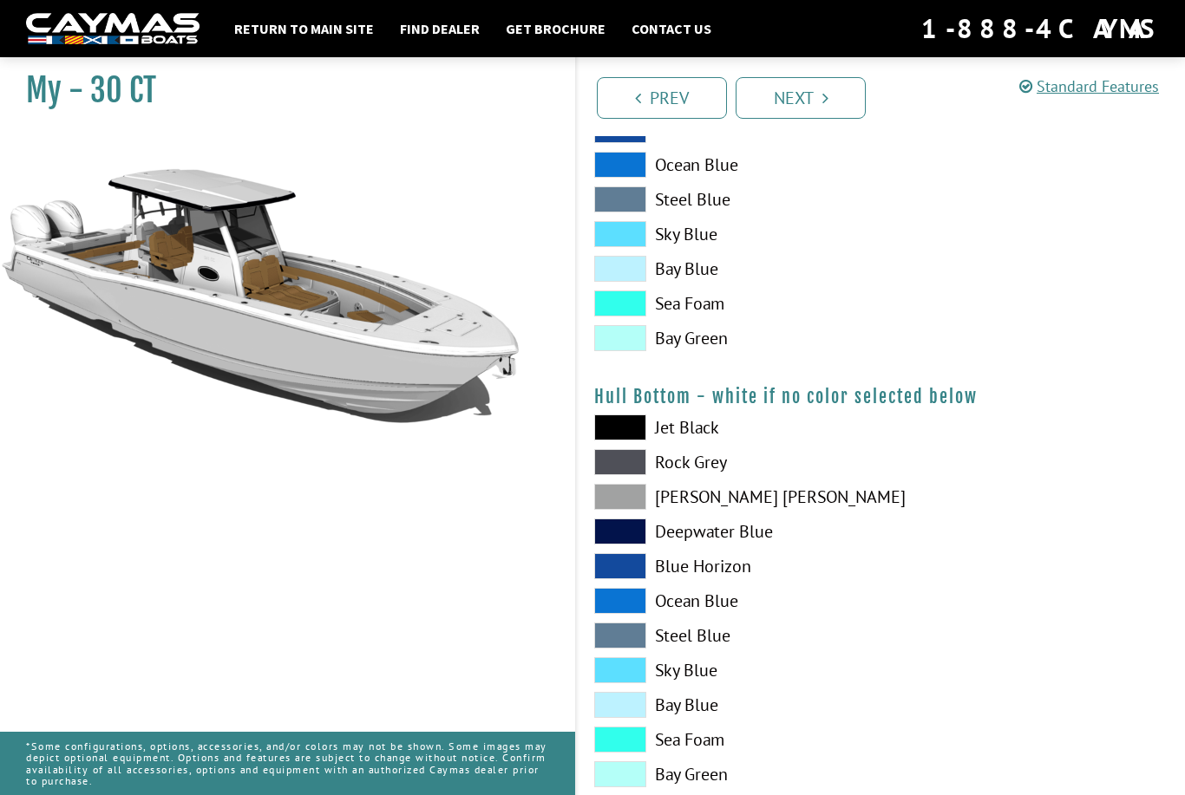
scroll to position [1031, 0]
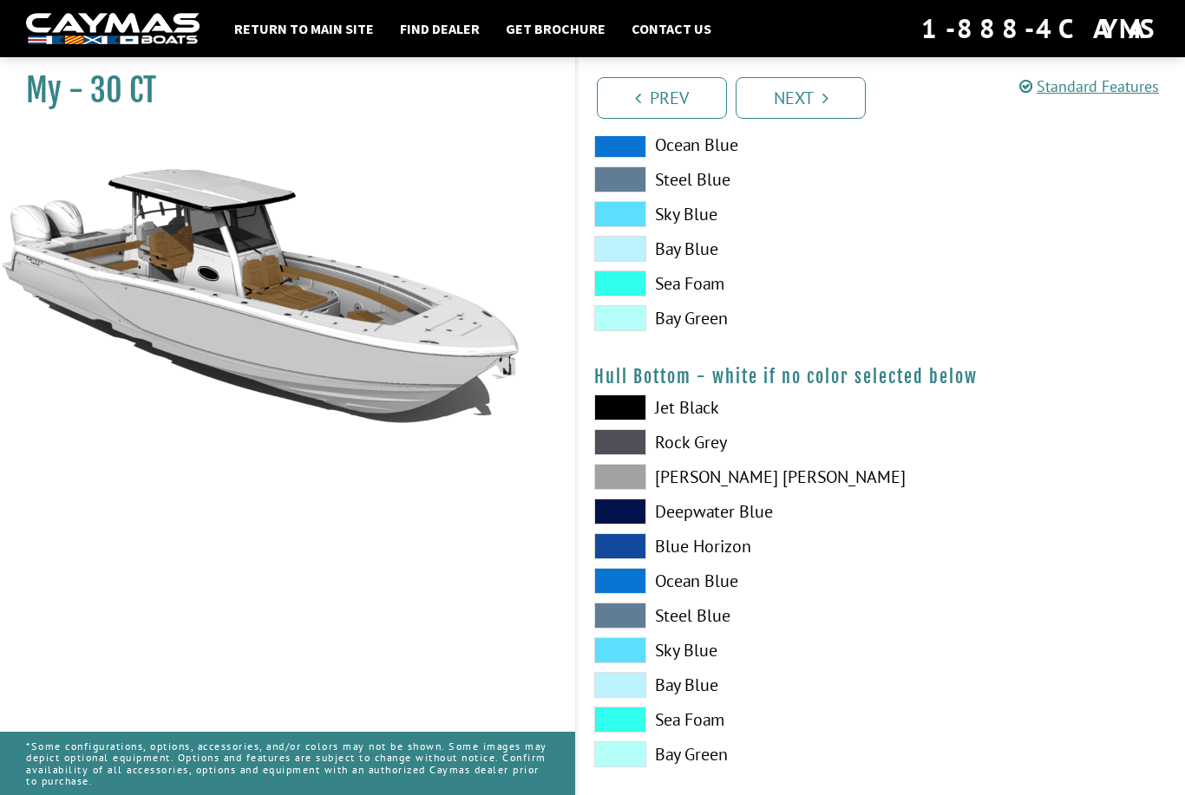
click at [618, 487] on span at bounding box center [620, 477] width 52 height 26
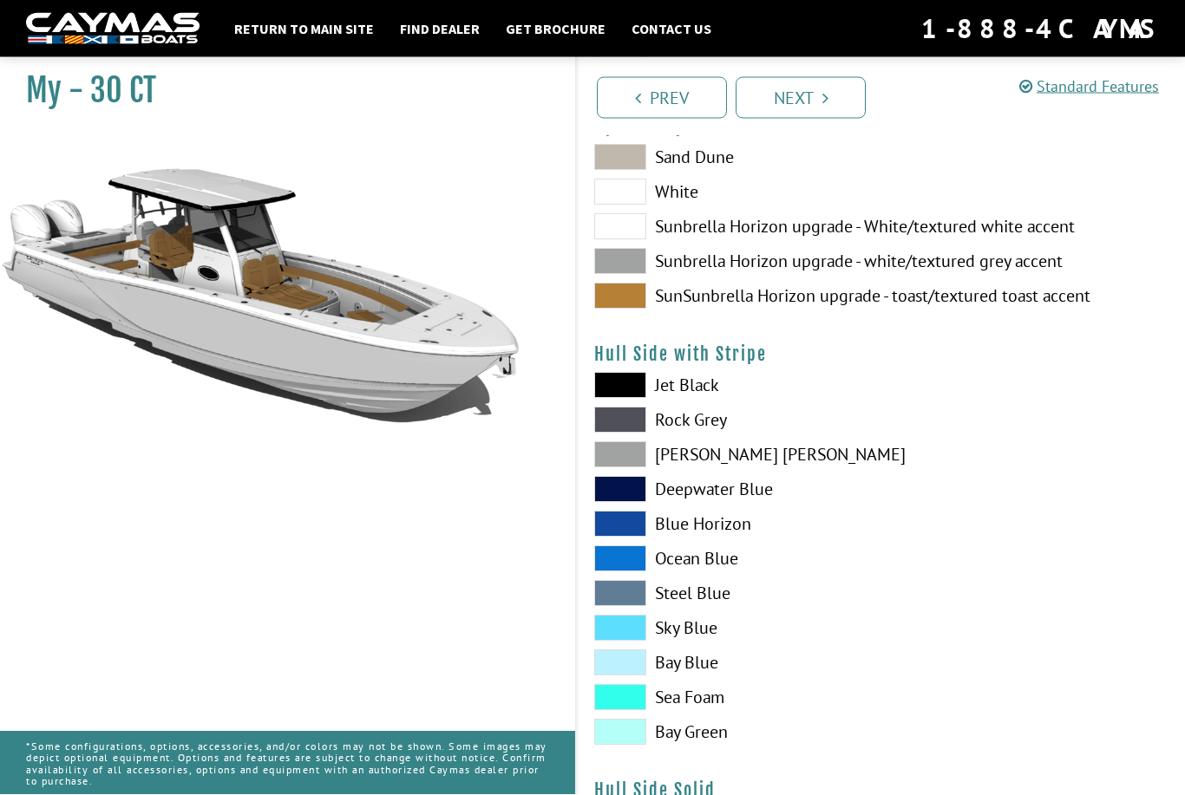
scroll to position [0, 0]
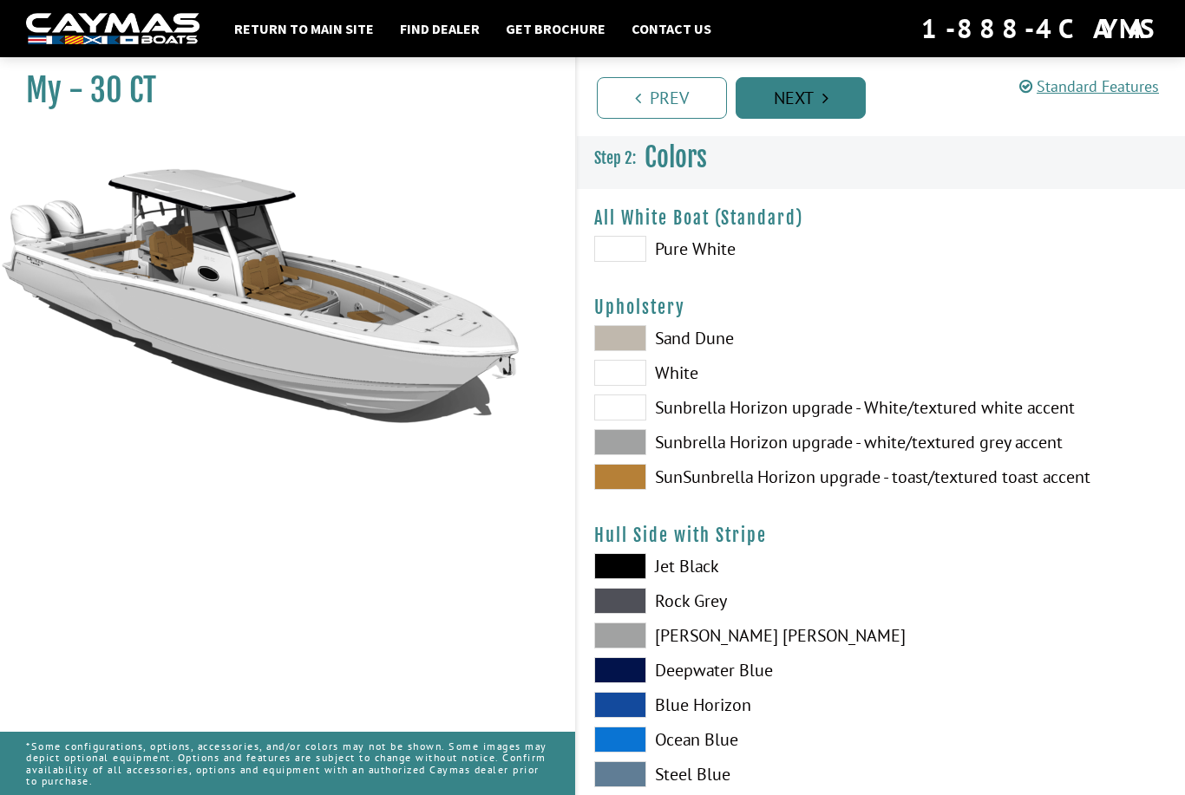
click at [781, 102] on link "Next" at bounding box center [801, 98] width 130 height 42
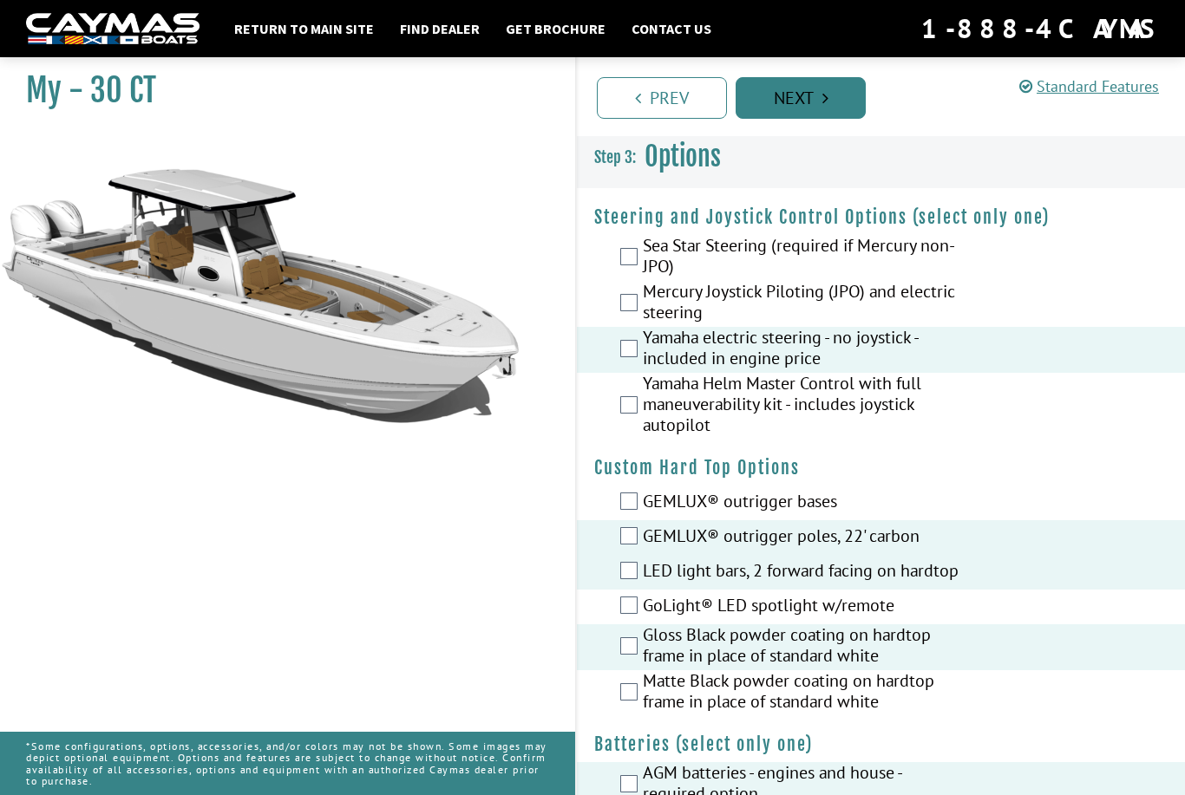
click at [781, 102] on link "Next" at bounding box center [801, 98] width 130 height 42
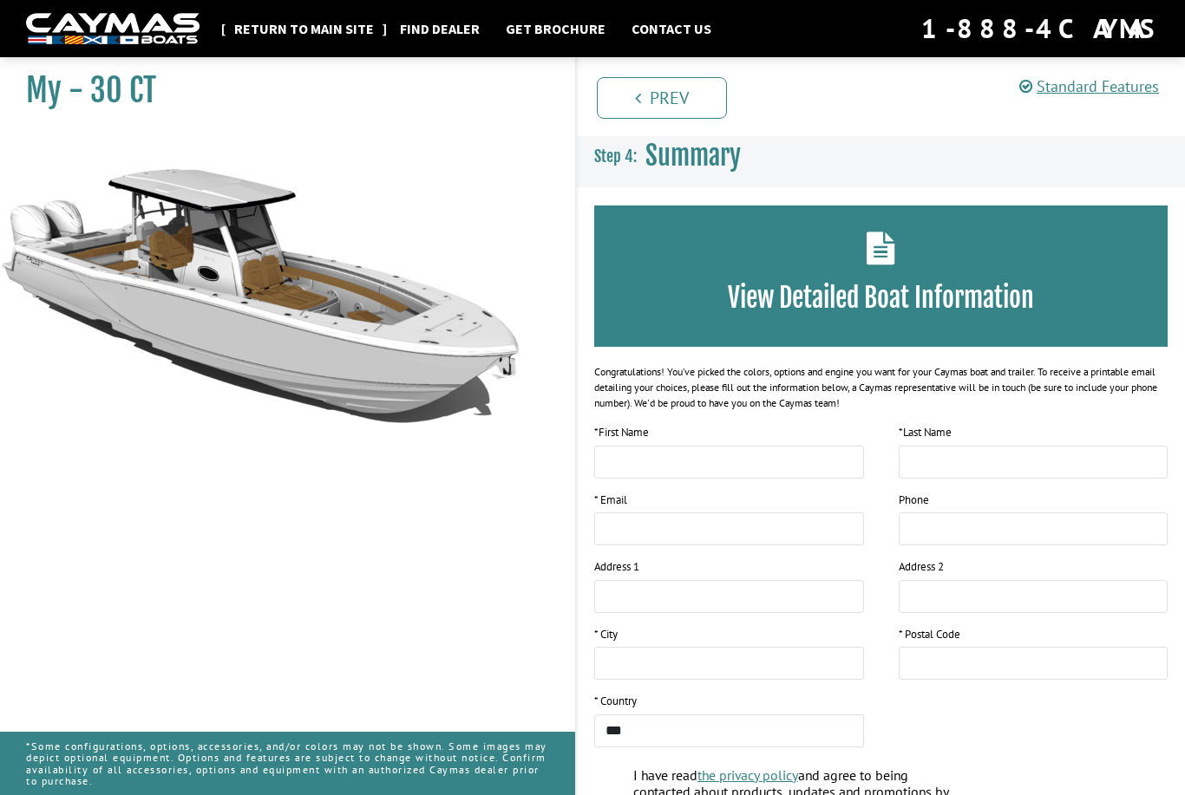
click at [353, 29] on link "Return to main site" at bounding box center [304, 28] width 157 height 23
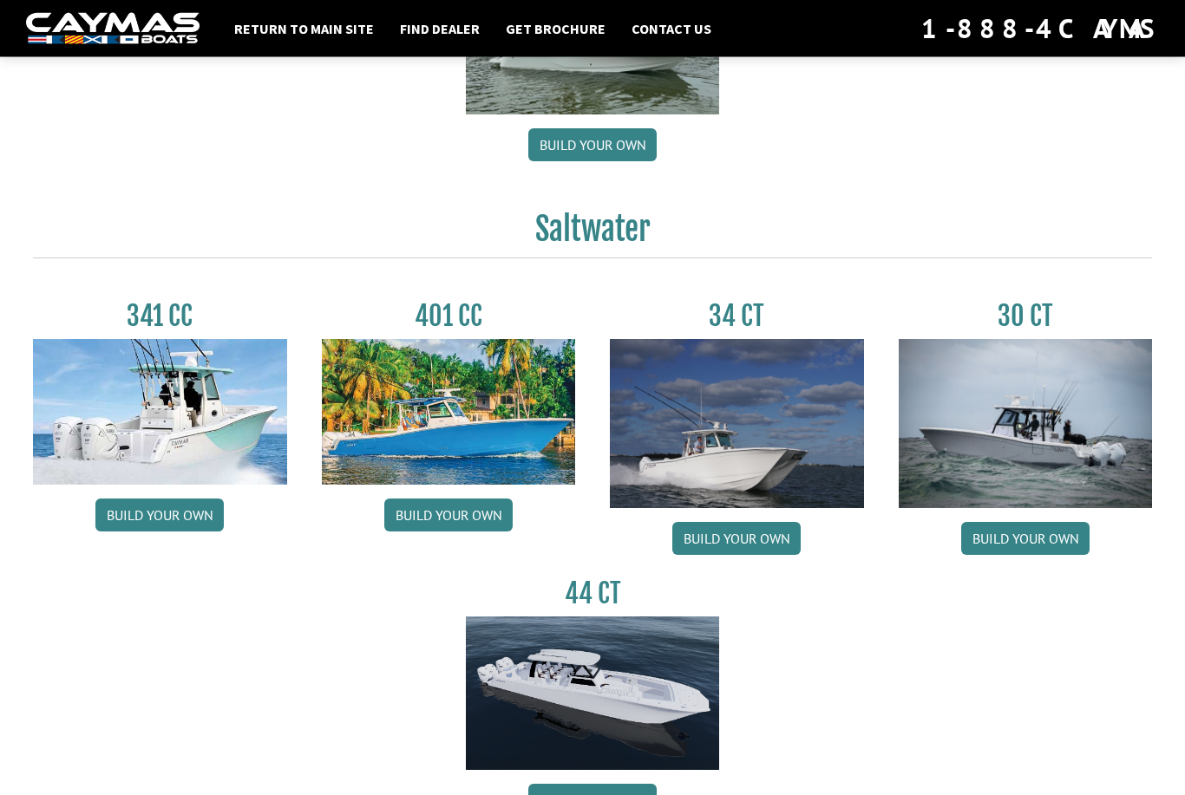
scroll to position [631, 0]
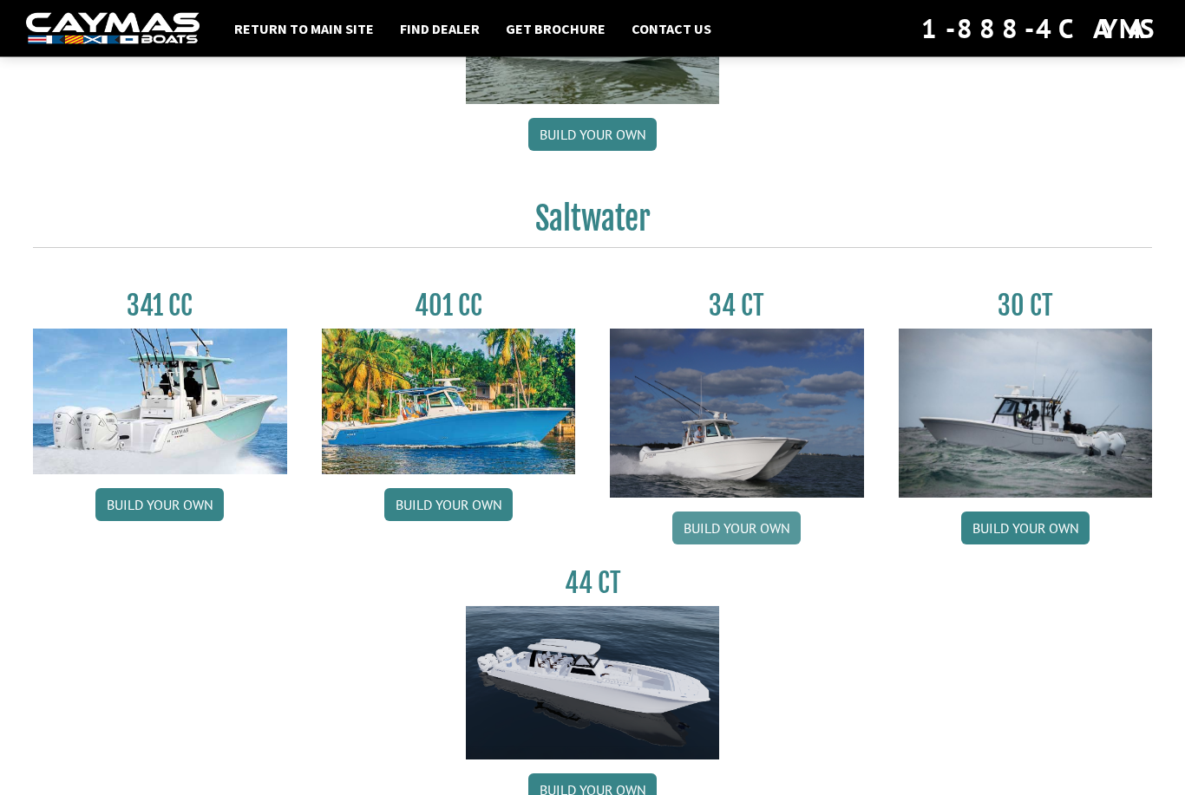
click at [729, 518] on link "Build your own" at bounding box center [736, 529] width 128 height 33
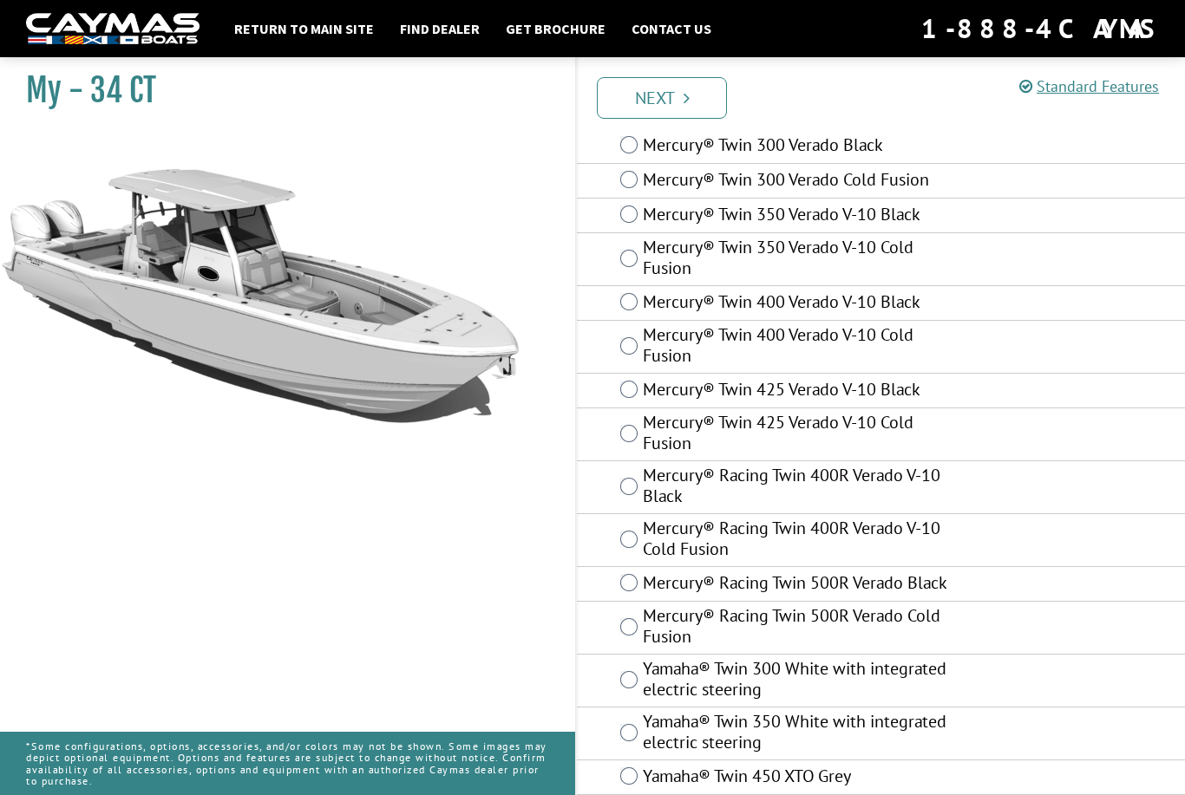
scroll to position [75, 0]
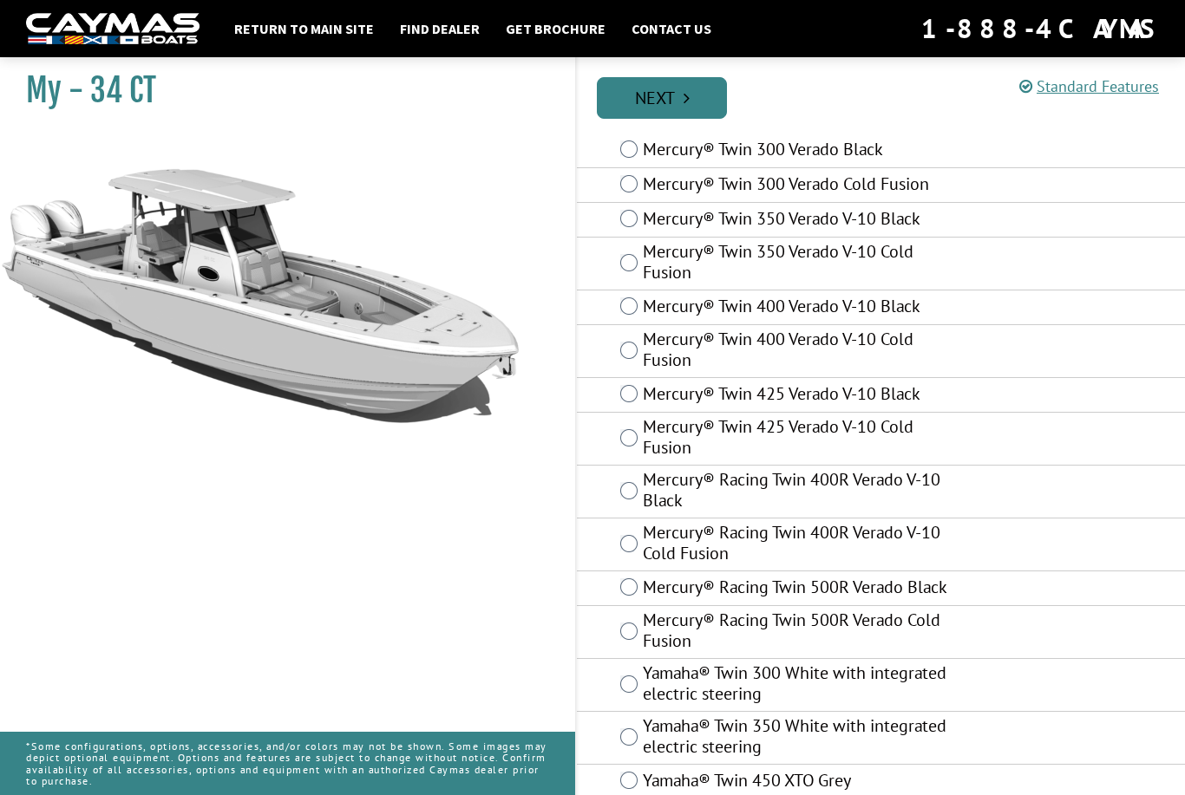
click at [664, 94] on link "Next" at bounding box center [662, 98] width 130 height 42
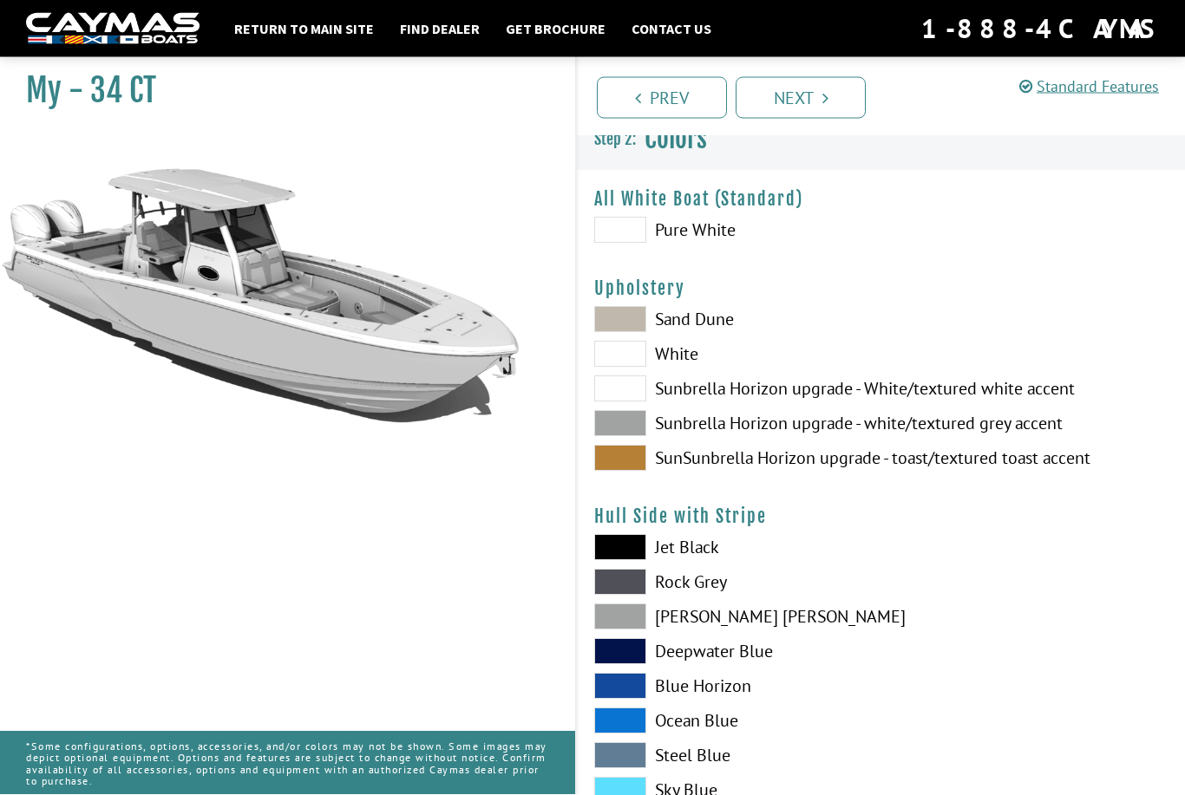
scroll to position [0, 0]
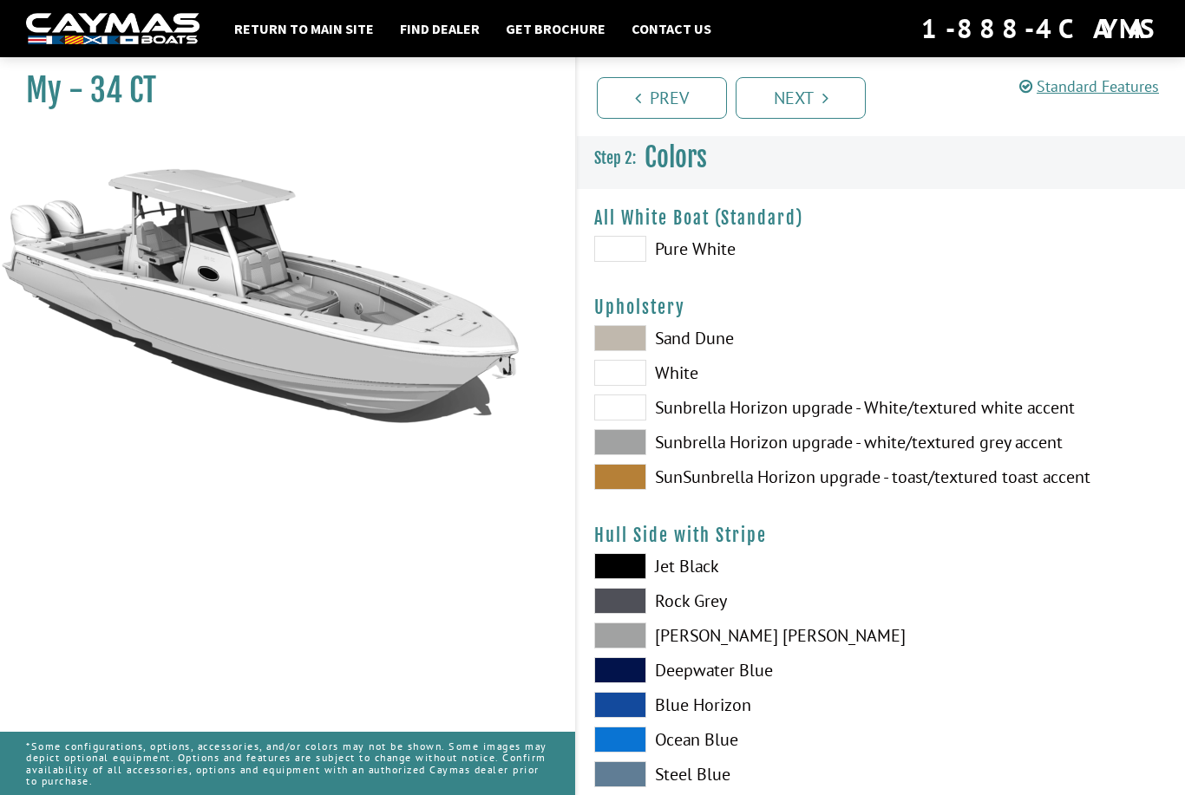
click at [611, 258] on span at bounding box center [620, 249] width 52 height 26
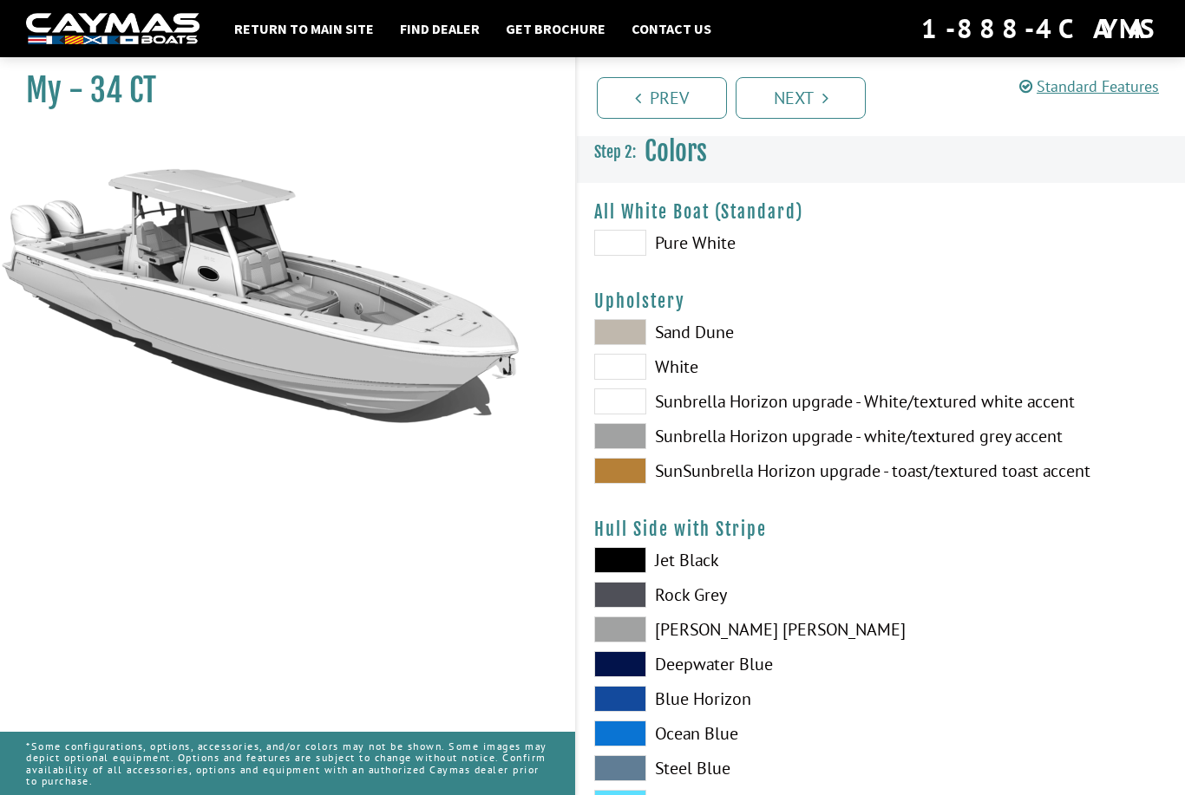
click at [619, 438] on span at bounding box center [620, 436] width 52 height 26
click at [628, 345] on span at bounding box center [620, 332] width 52 height 26
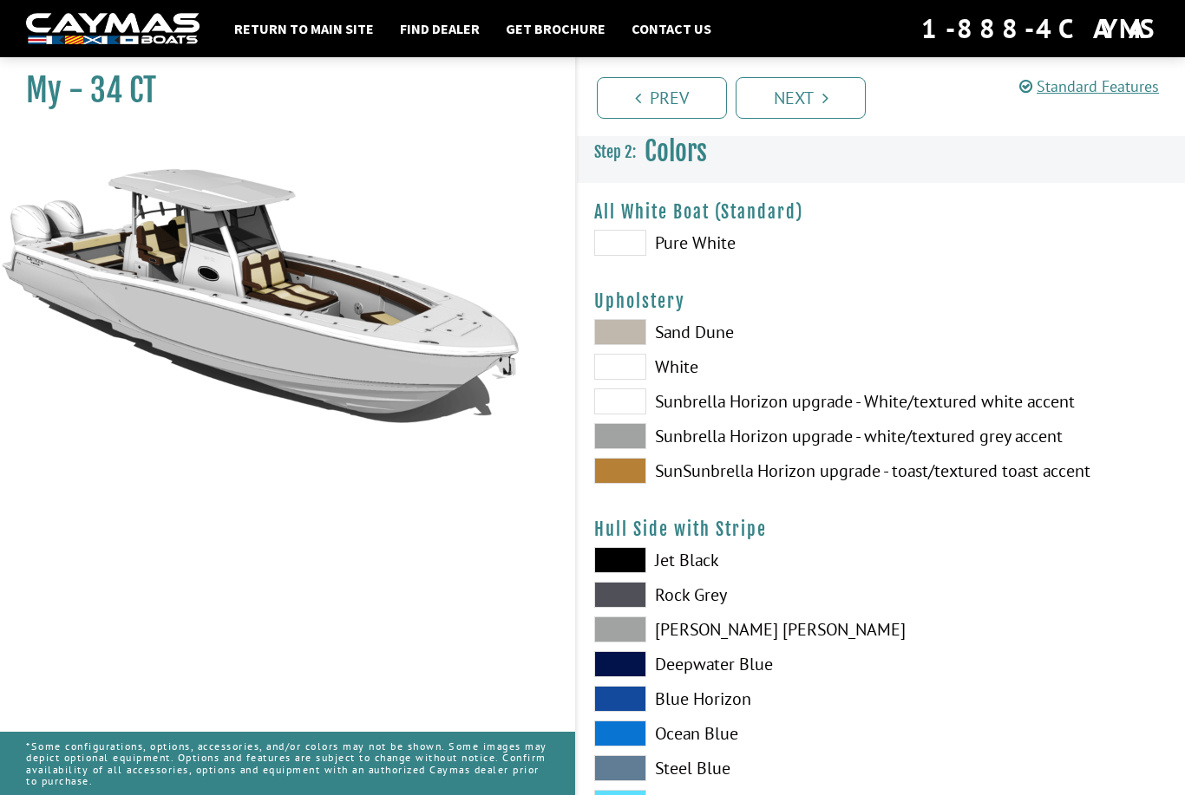
click at [626, 380] on span at bounding box center [620, 367] width 52 height 26
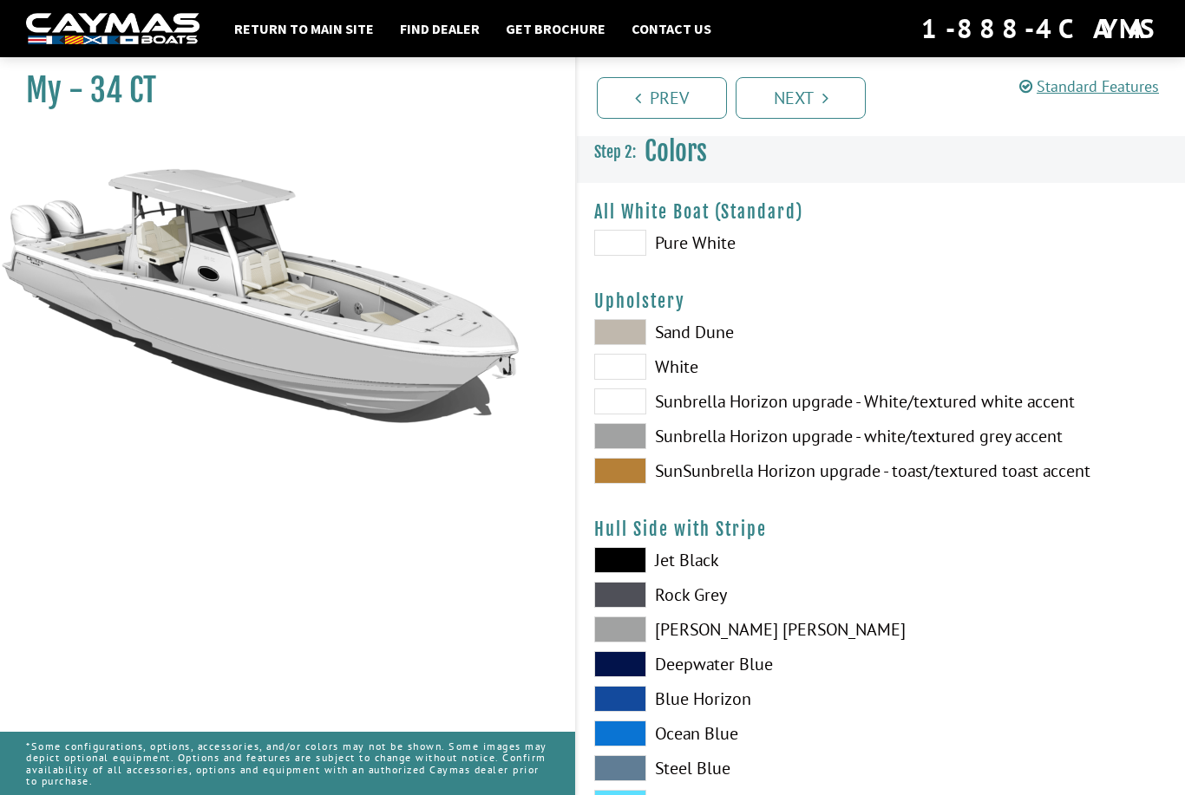
click at [626, 398] on span at bounding box center [620, 402] width 52 height 26
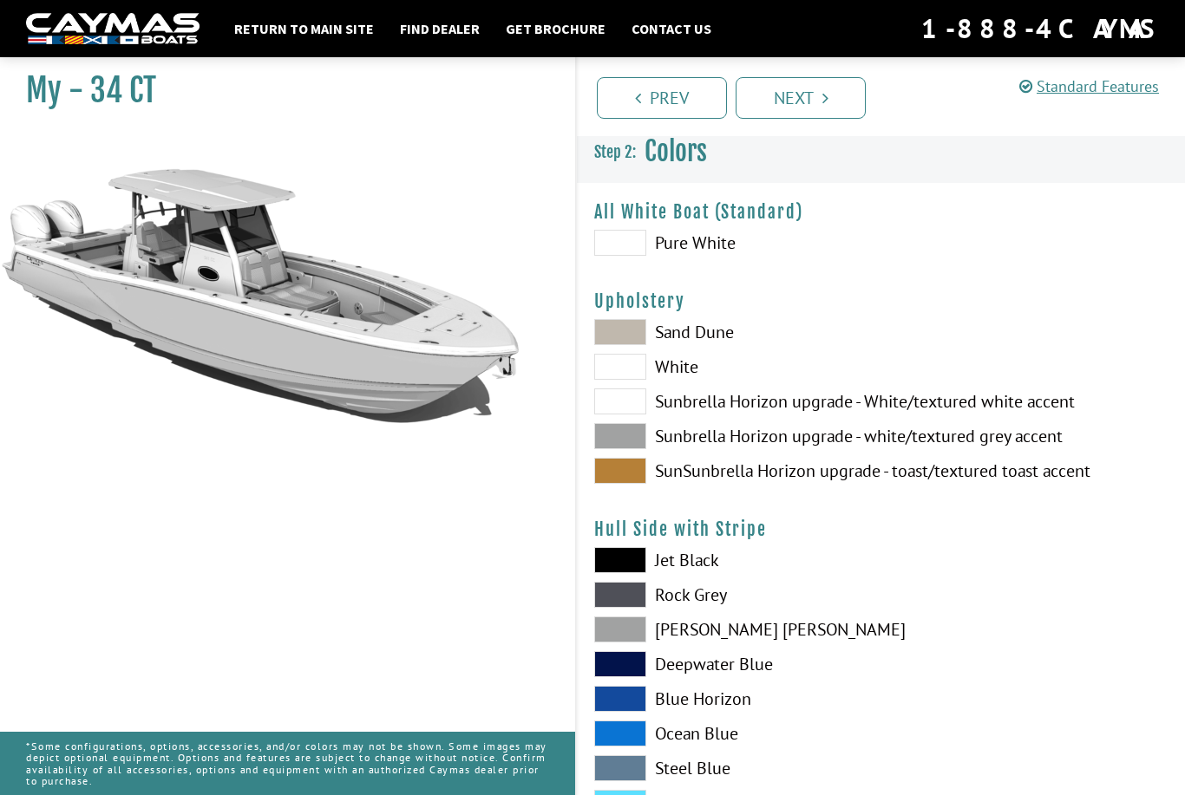
click at [613, 449] on span at bounding box center [620, 436] width 52 height 26
click at [618, 469] on span at bounding box center [620, 471] width 52 height 26
click at [631, 569] on span at bounding box center [620, 560] width 52 height 26
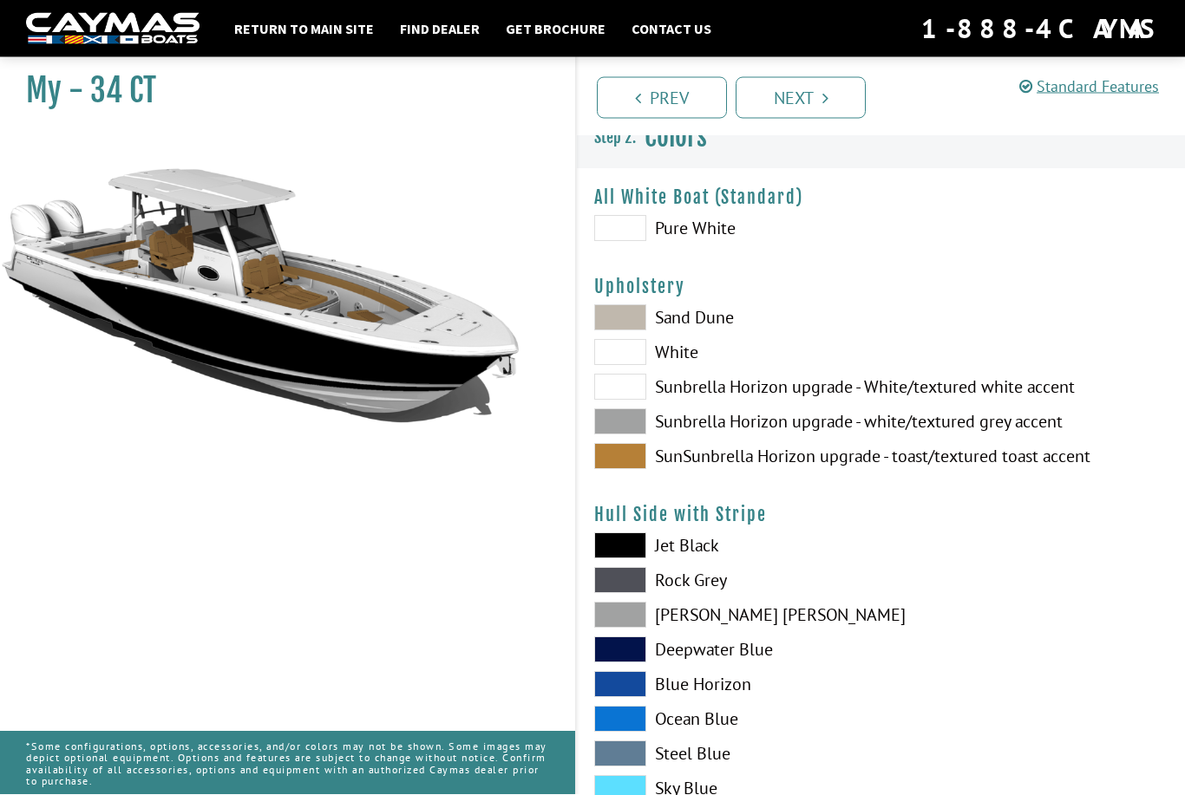
scroll to position [29, 0]
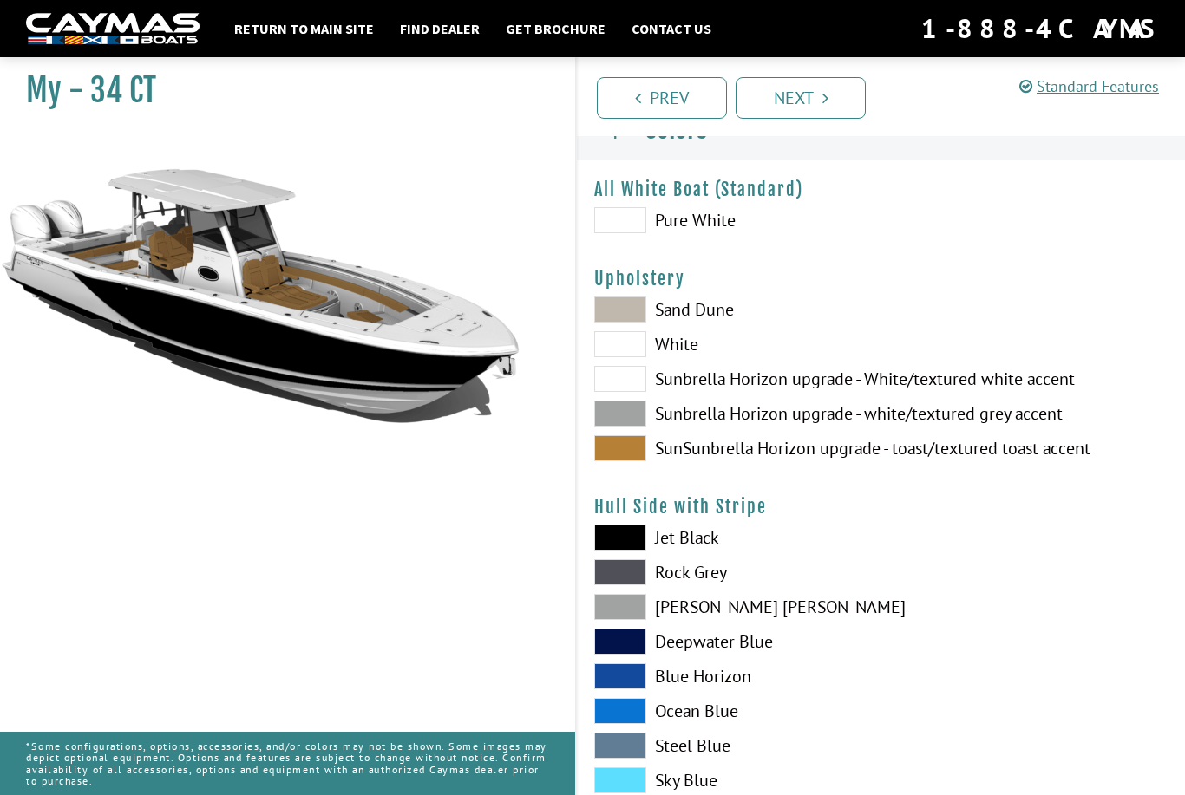
click at [618, 541] on span at bounding box center [620, 538] width 52 height 26
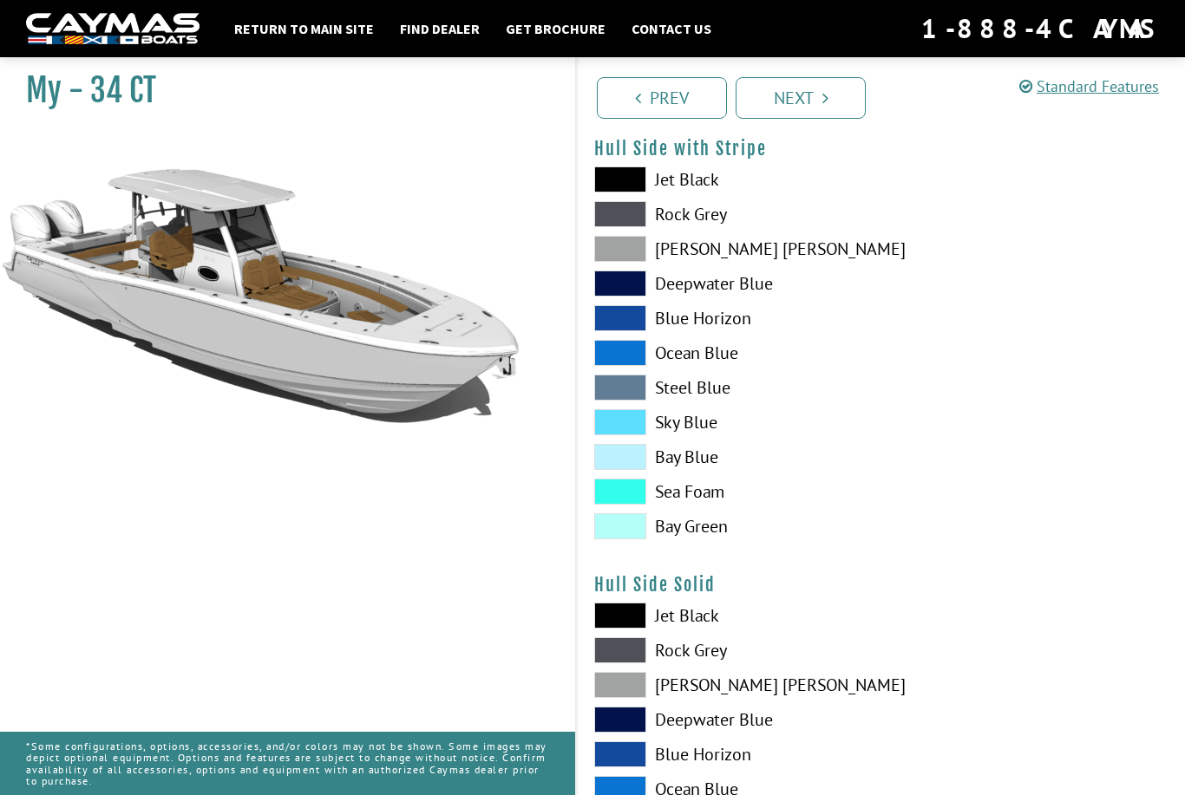
scroll to position [391, 0]
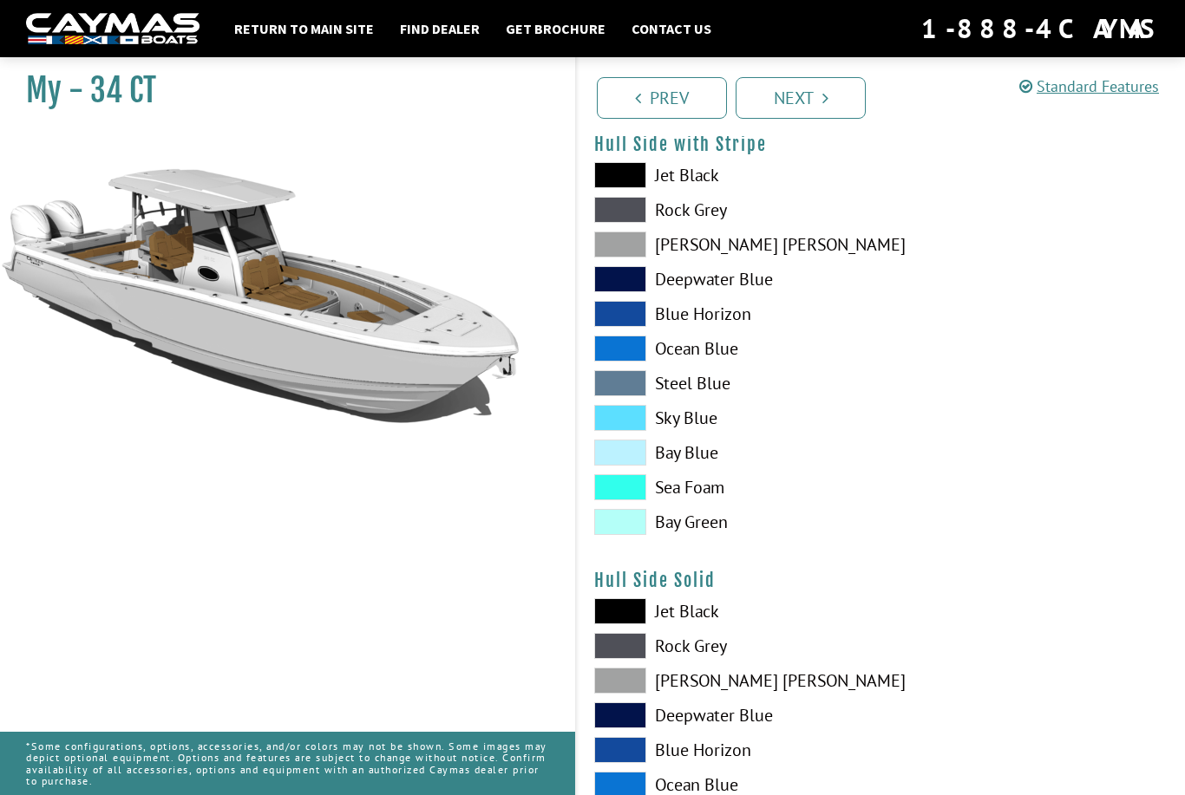
click at [607, 625] on span at bounding box center [620, 612] width 52 height 26
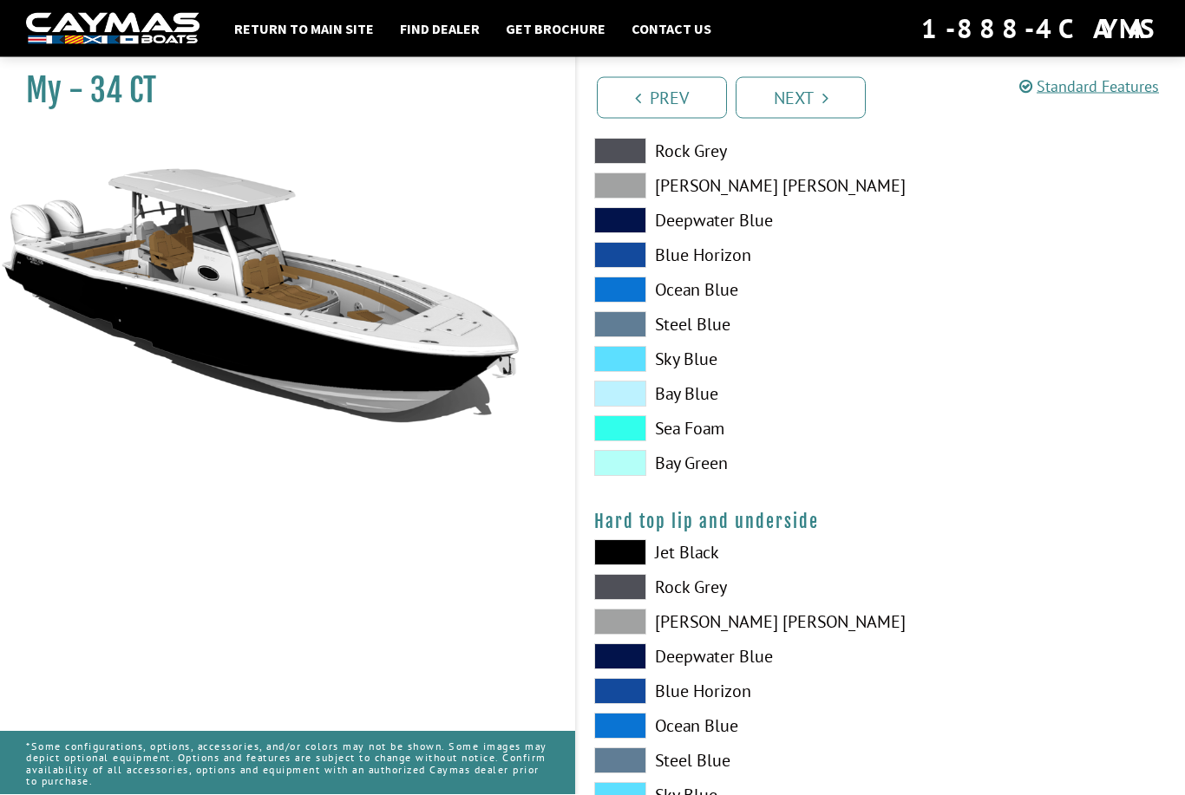
scroll to position [1325, 0]
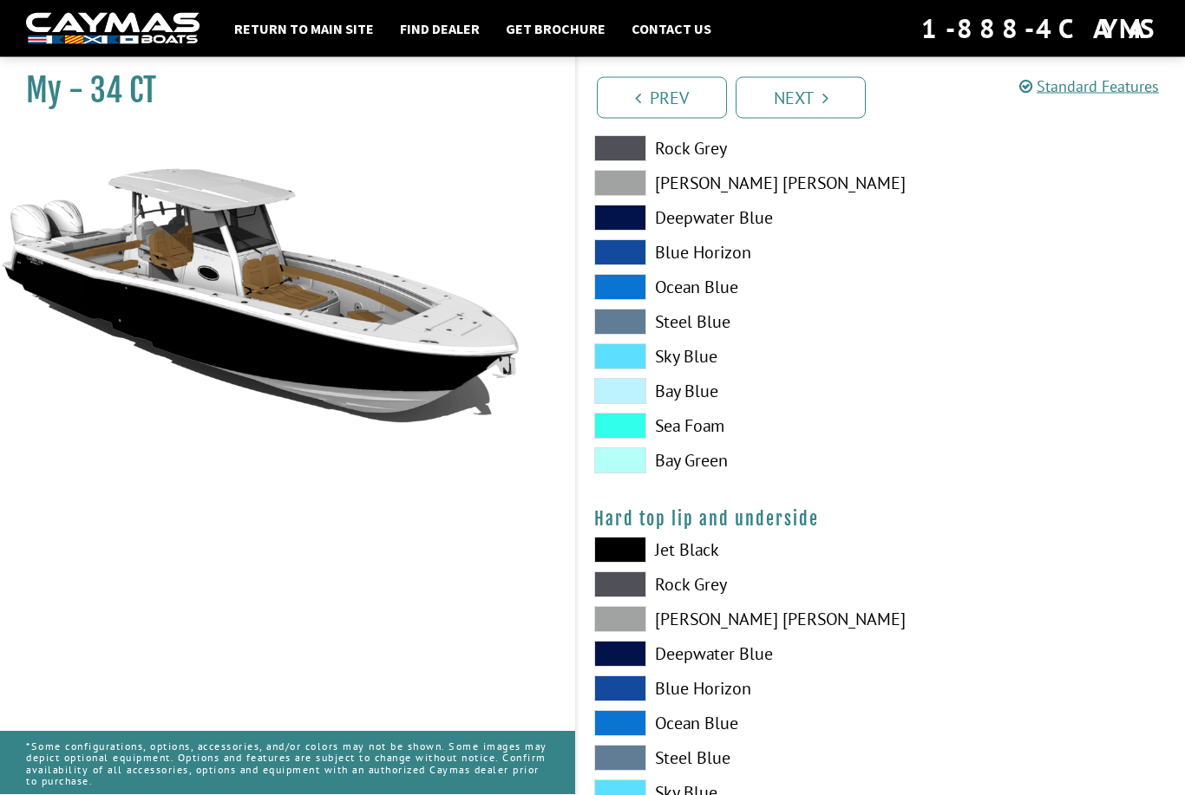
click at [612, 572] on div "Jet Black Rock Grey Dove Gray Deepwater Blue Blue Horizon Ocean Blue" at bounding box center [729, 729] width 304 height 382
click at [614, 560] on span at bounding box center [620, 551] width 52 height 26
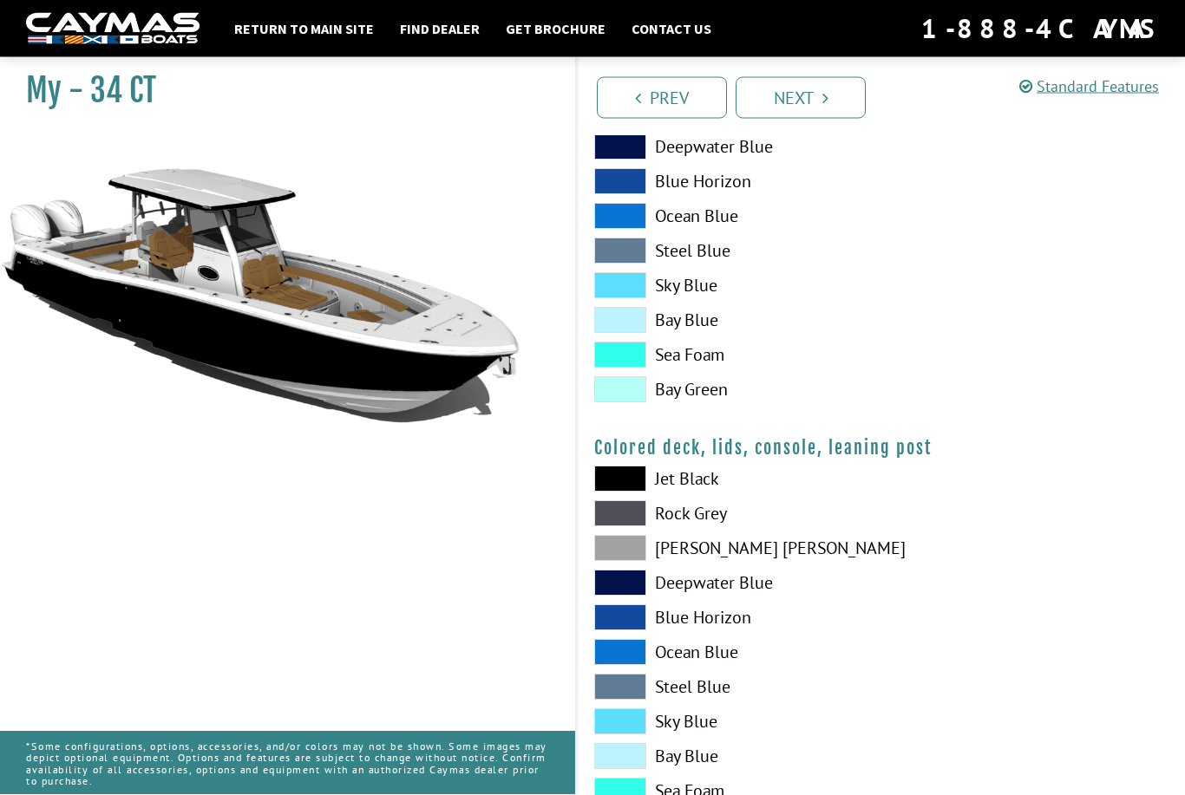
scroll to position [1833, 0]
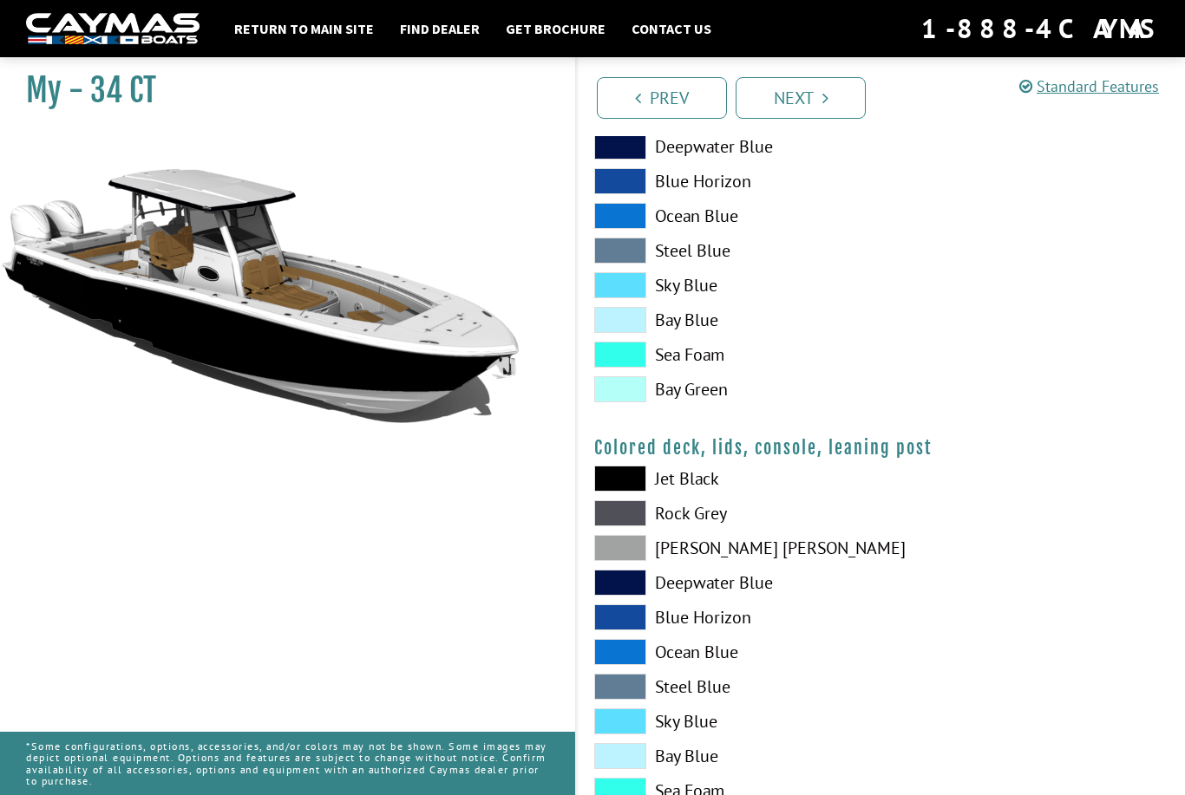
click at [631, 561] on span at bounding box center [620, 548] width 52 height 26
click at [632, 557] on span at bounding box center [620, 548] width 52 height 26
click at [629, 561] on span at bounding box center [620, 548] width 52 height 26
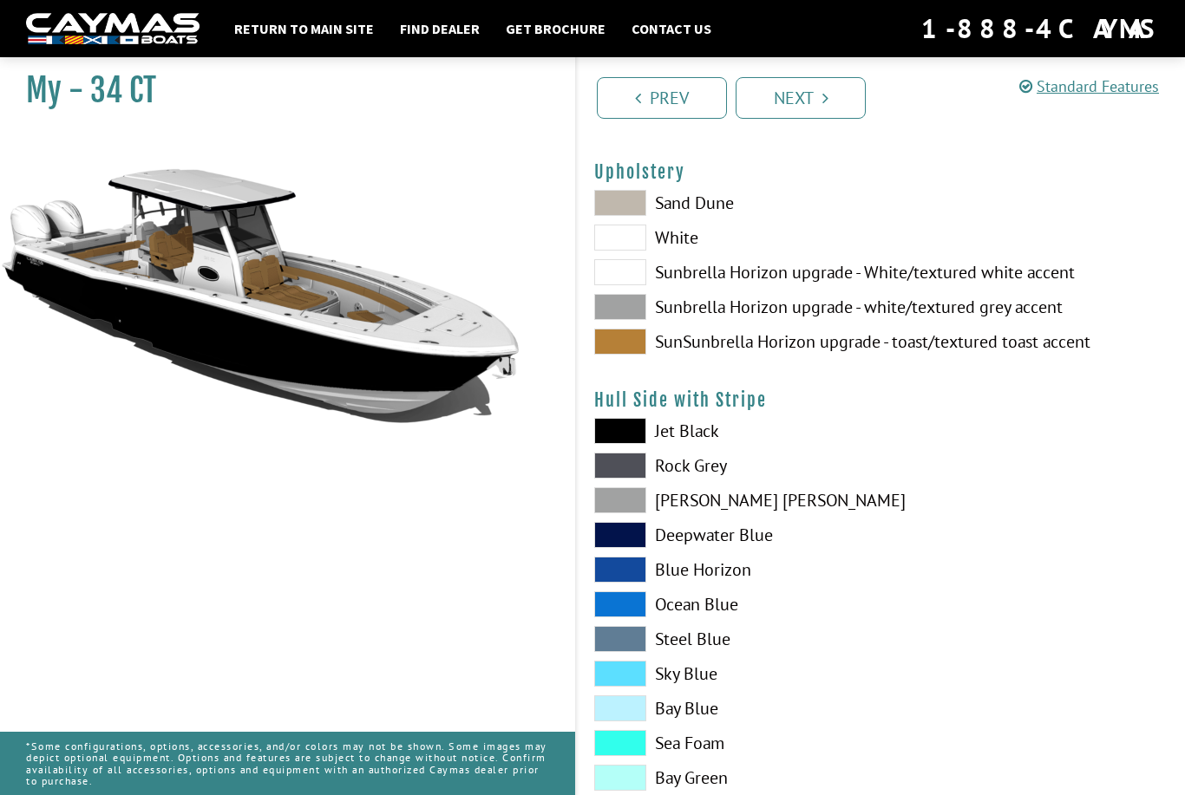
scroll to position [0, 0]
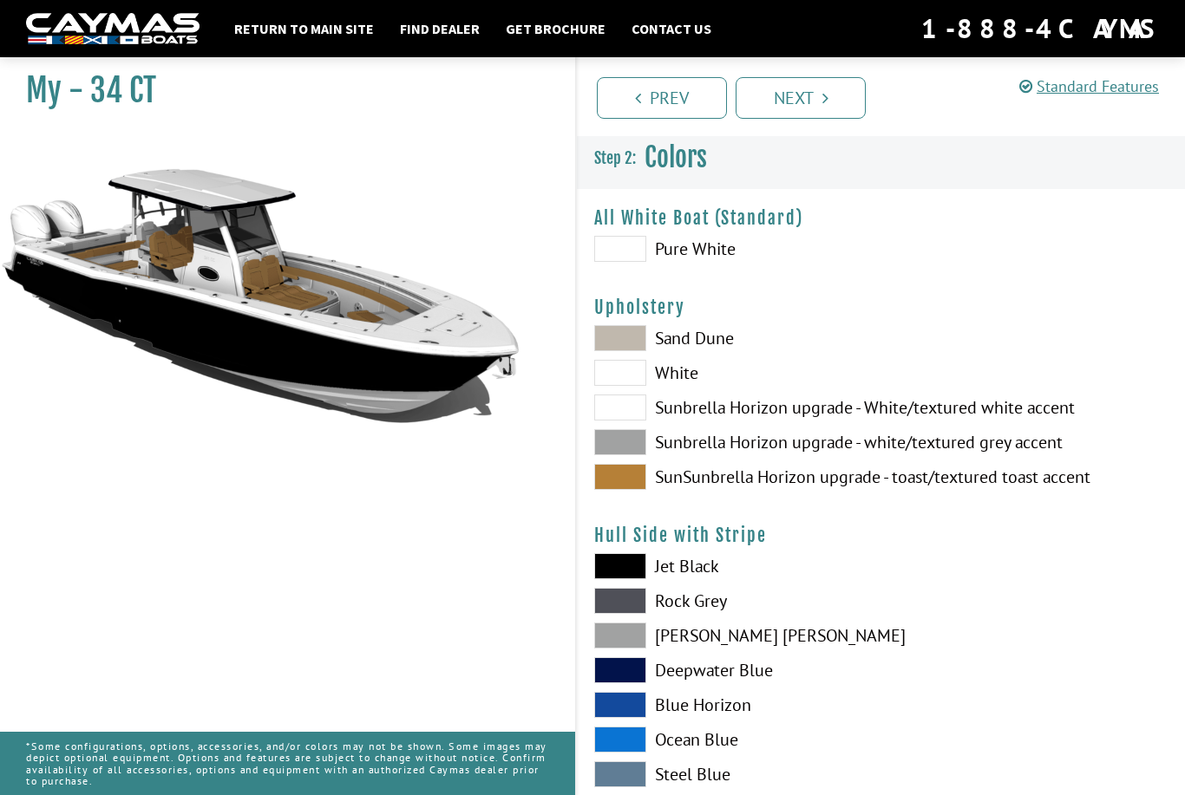
click at [781, 121] on div "Prev Next" at bounding box center [880, 96] width 610 height 79
click at [782, 104] on link "Next" at bounding box center [801, 98] width 130 height 42
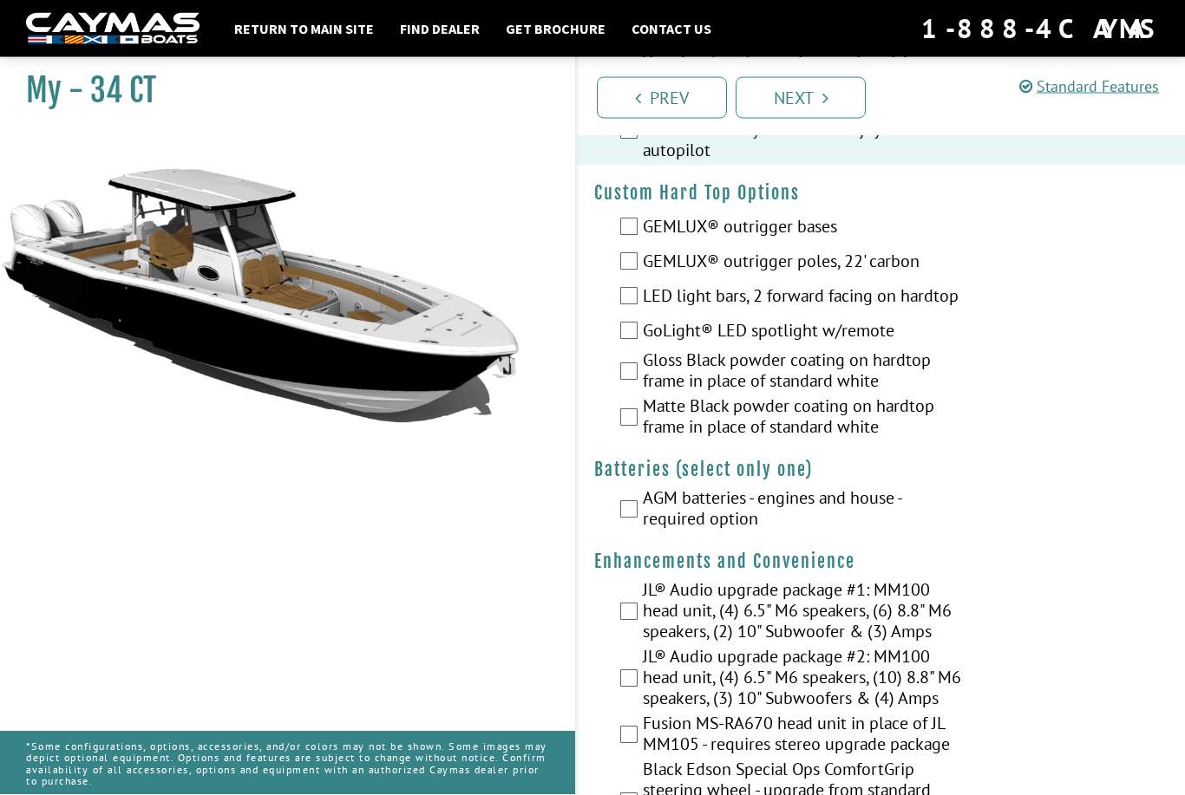
scroll to position [275, 0]
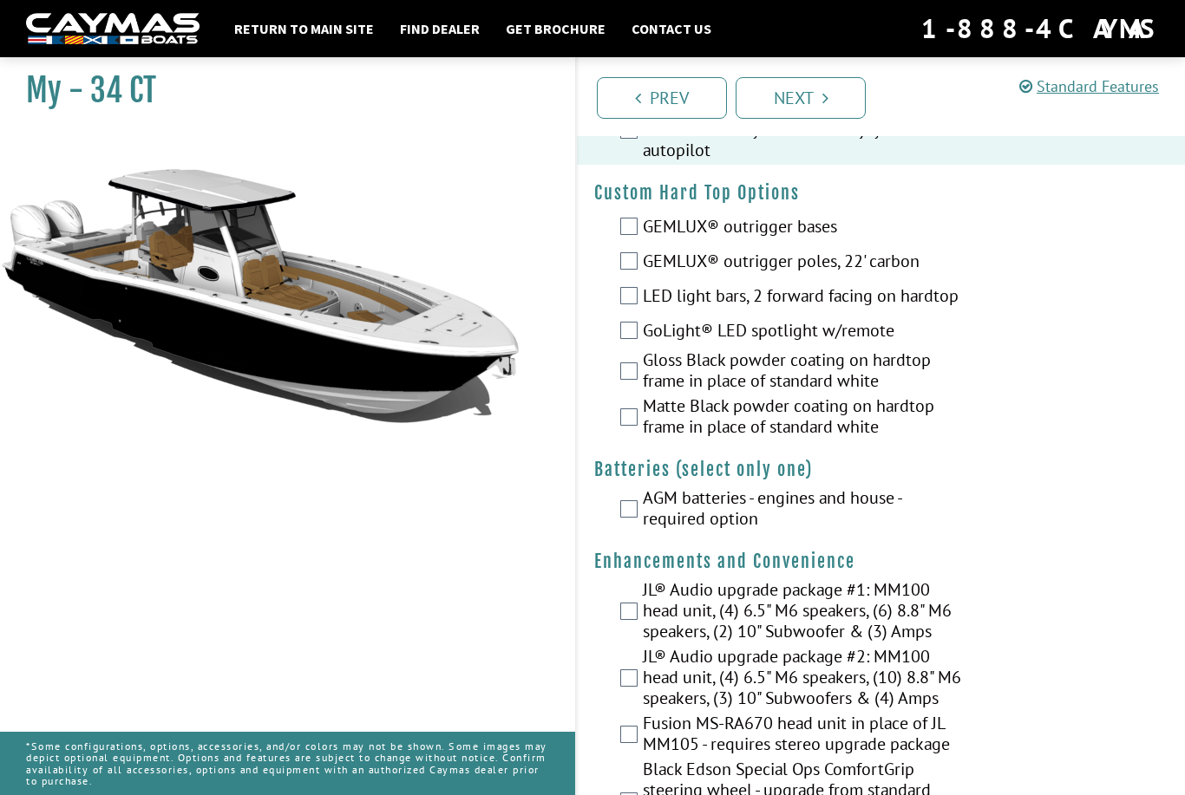
click at [639, 278] on div "GEMLUX® outrigger poles, 22' carbon" at bounding box center [881, 262] width 608 height 35
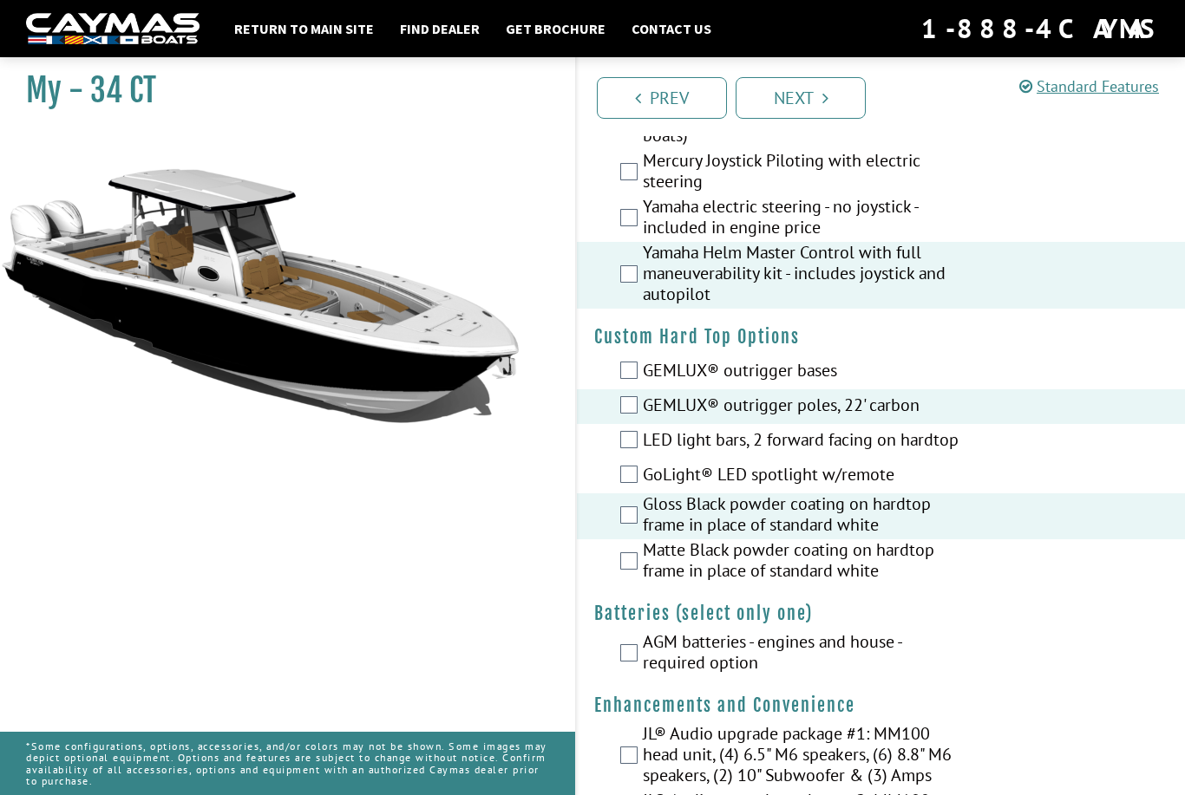
scroll to position [0, 0]
